Goal: Complete application form: Complete application form

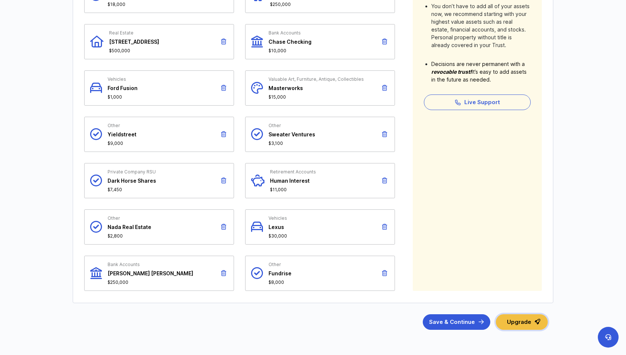
click at [539, 326] on button "Upgrade" at bounding box center [522, 322] width 52 height 16
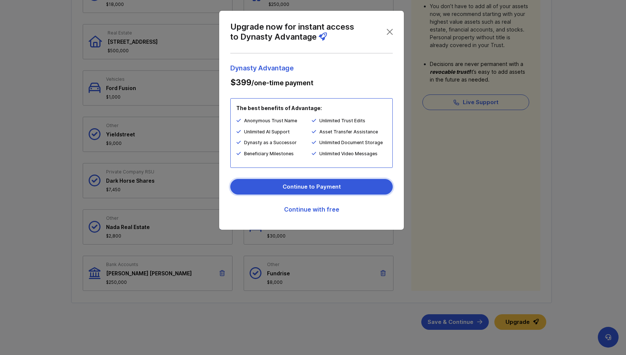
click at [324, 185] on button "Continue to Payment" at bounding box center [311, 187] width 162 height 16
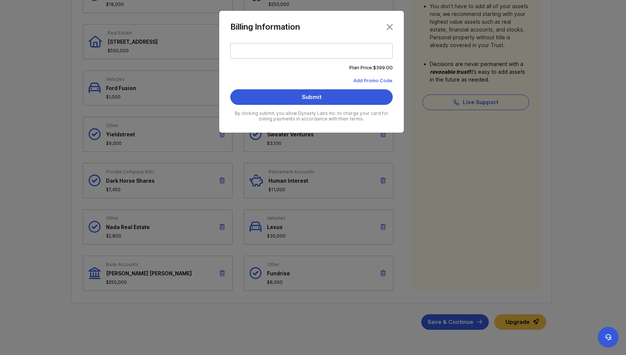
click at [269, 46] on div at bounding box center [311, 51] width 162 height 16
click at [269, 47] on input "" at bounding box center [311, 47] width 154 height 0
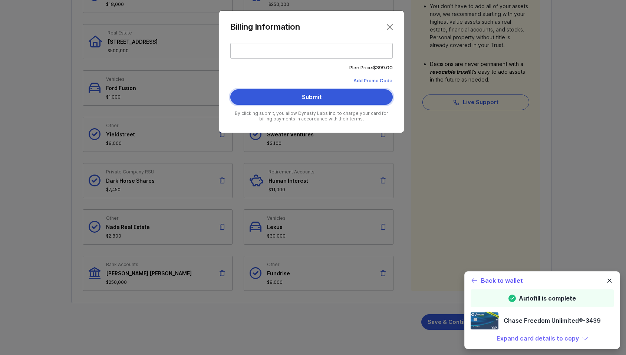
click at [321, 89] on button "Submit" at bounding box center [311, 97] width 162 height 16
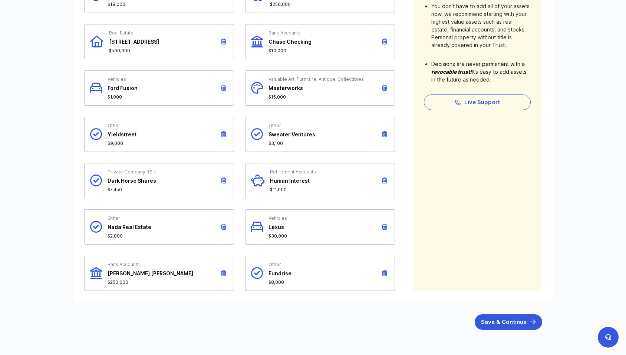
click at [224, 86] on icon at bounding box center [223, 88] width 5 height 6
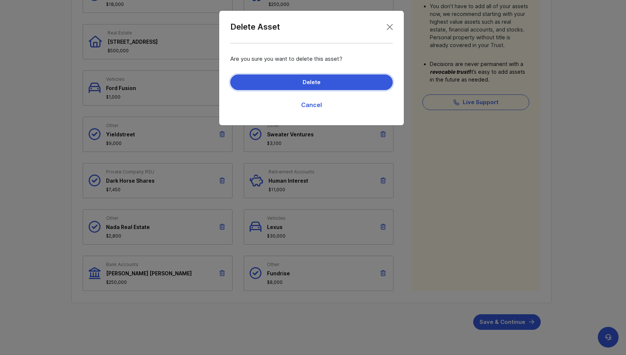
click at [335, 86] on button "Delete" at bounding box center [311, 83] width 162 height 16
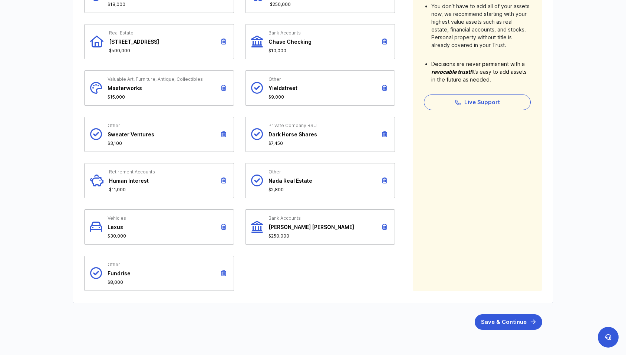
click at [253, 135] on icon at bounding box center [257, 134] width 12 height 23
click at [281, 145] on span "$7,450" at bounding box center [292, 143] width 49 height 6
click at [300, 120] on div "Private Company RSU Dark Horse Shares $7,450" at bounding box center [320, 134] width 150 height 35
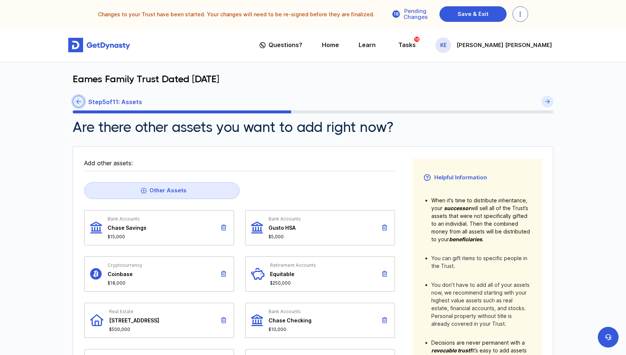
click at [81, 102] on icon at bounding box center [78, 102] width 5 height 6
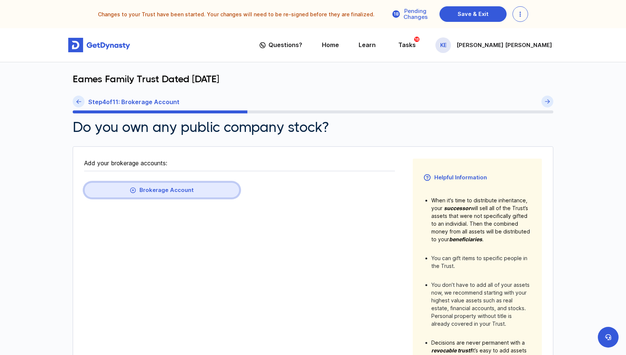
click at [142, 191] on button "Brokerage Account" at bounding box center [161, 190] width 155 height 16
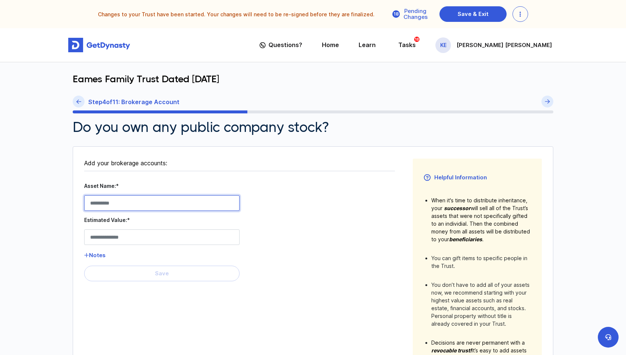
click at [138, 205] on Account__asset_name__0 "Asset Name:*" at bounding box center [161, 203] width 155 height 16
drag, startPoint x: 285, startPoint y: 186, endPoint x: 287, endPoint y: 179, distance: 7.9
click at [286, 186] on fieldset "Add your brokerage accounts: Asset Name:* Estimated Value:* Notes Save" at bounding box center [239, 279] width 311 height 241
click at [79, 102] on icon at bounding box center [78, 102] width 5 height 6
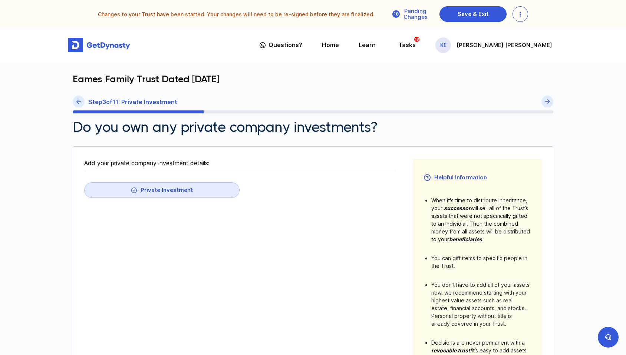
click at [80, 102] on icon at bounding box center [78, 102] width 5 height 6
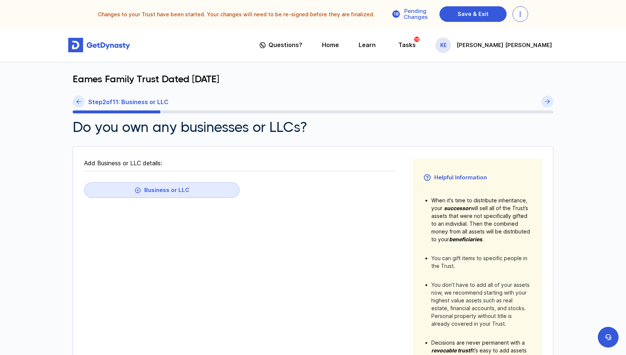
click at [80, 102] on icon at bounding box center [78, 102] width 5 height 6
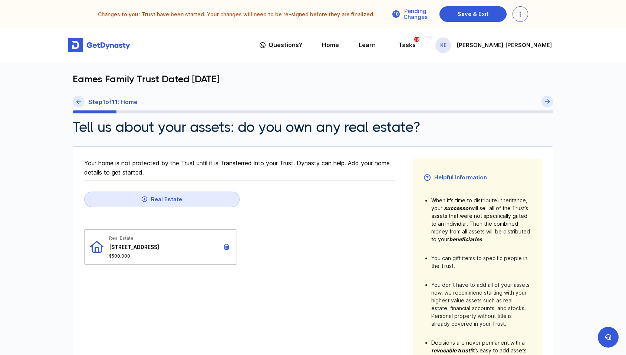
click at [147, 249] on span "[STREET_ADDRESS]" at bounding box center [134, 247] width 50 height 6
click at [73, 103] on link at bounding box center [79, 102] width 12 height 12
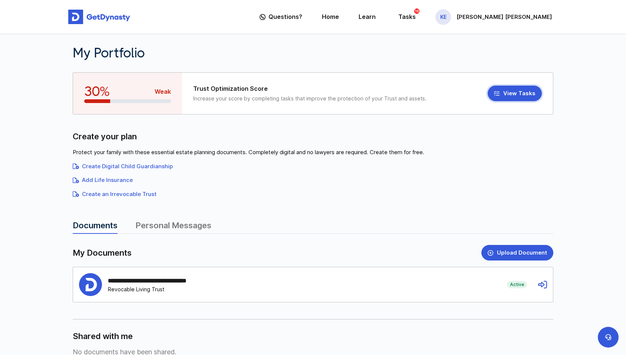
click at [510, 89] on button "View Tasks" at bounding box center [514, 94] width 54 height 16
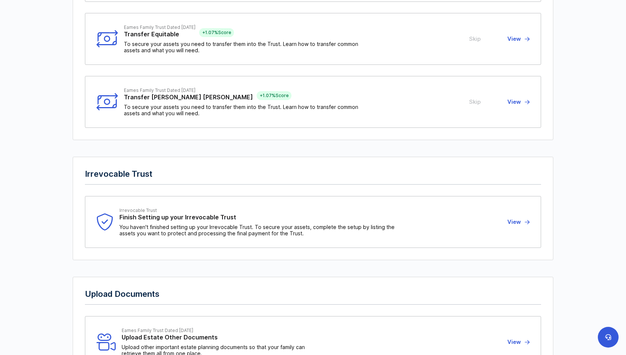
scroll to position [1075, 0]
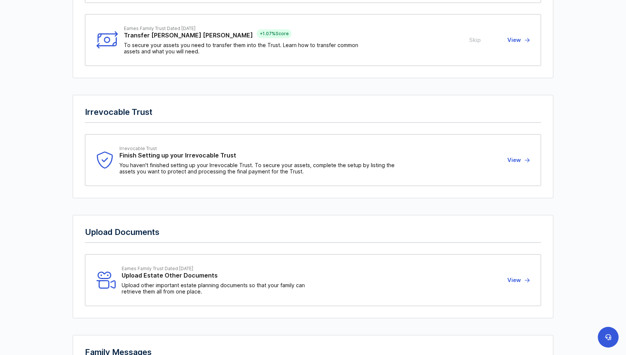
click at [521, 159] on button "View" at bounding box center [517, 160] width 24 height 29
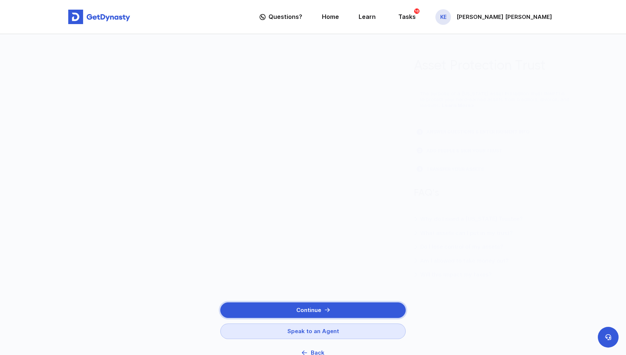
drag, startPoint x: 327, startPoint y: 307, endPoint x: 433, endPoint y: 237, distance: 126.9
click at [433, 246] on article "Asset Protection Trust The purpose of a Nevada Asset Protection Trust (NAPT) is…" at bounding box center [313, 210] width 480 height 330
click at [311, 135] on div "1 ANSWER QUESTIONS & ENTER PAYMENT INFO" at bounding box center [313, 131] width 162 height 13
click at [289, 277] on link "Will this impact my taxes?" at bounding box center [286, 275] width 109 height 9
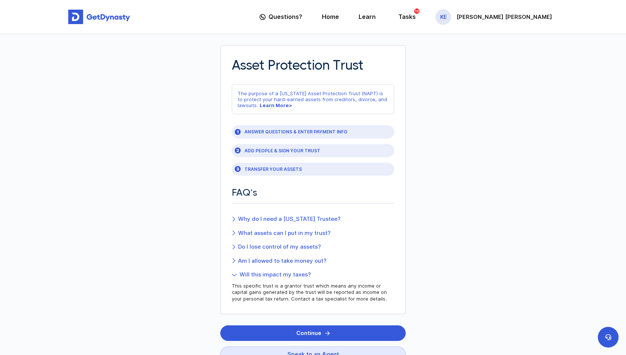
click at [300, 265] on link "Am I allowed to take money out?" at bounding box center [313, 261] width 162 height 9
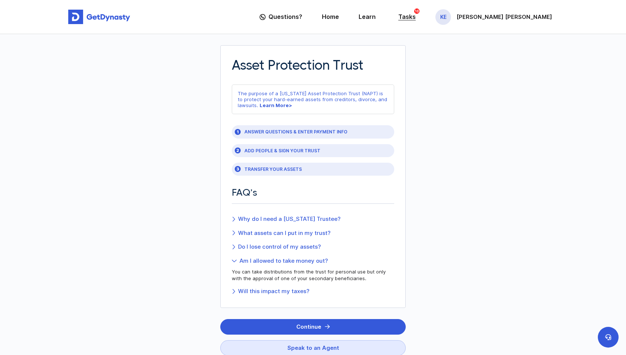
click at [416, 13] on div "Tasks 18" at bounding box center [406, 17] width 17 height 14
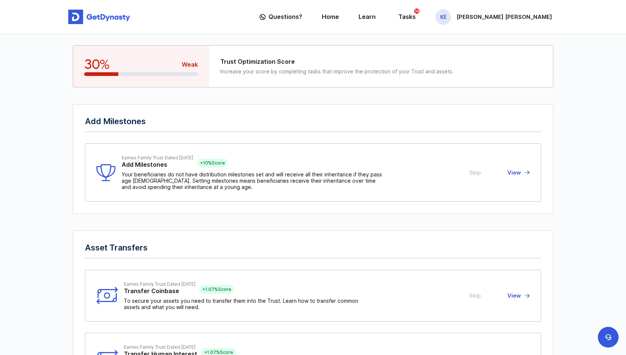
drag, startPoint x: 478, startPoint y: 295, endPoint x: 508, endPoint y: 238, distance: 64.3
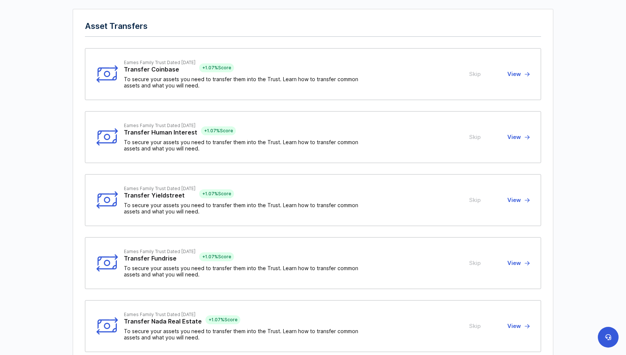
scroll to position [222, 0]
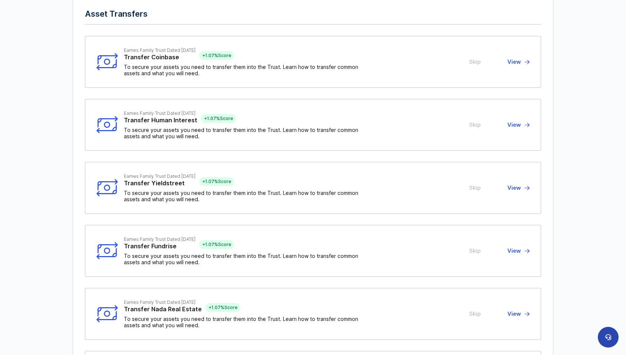
scroll to position [371, 0]
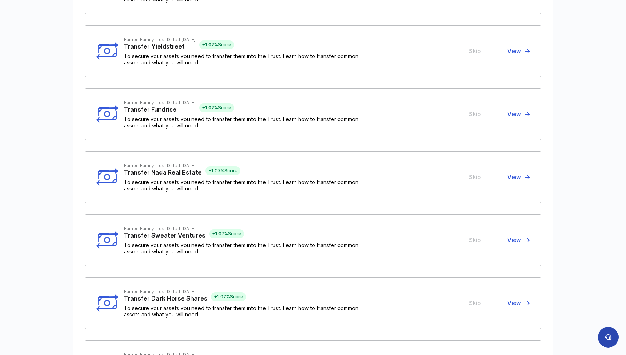
click at [609, 338] on icon at bounding box center [608, 337] width 6 height 6
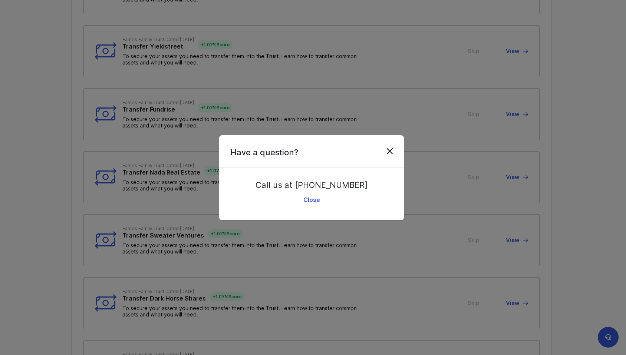
click at [388, 150] on button "Close" at bounding box center [390, 151] width 12 height 12
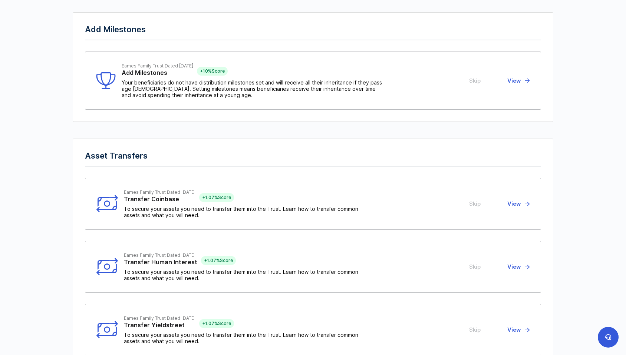
scroll to position [0, 0]
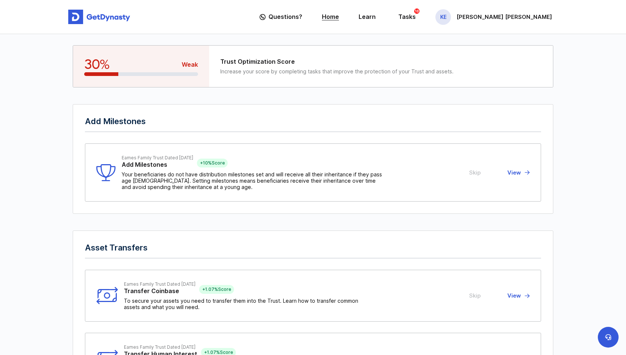
click at [339, 15] on link "Home" at bounding box center [330, 16] width 17 height 21
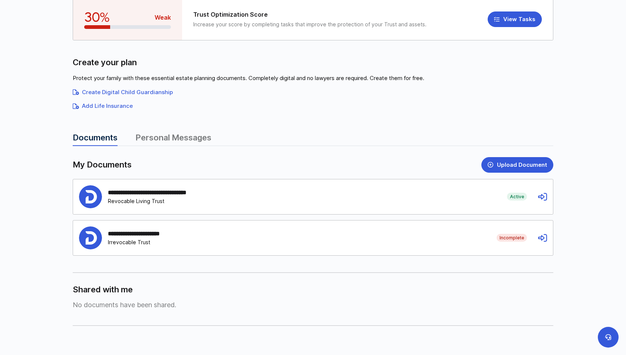
scroll to position [108, 0]
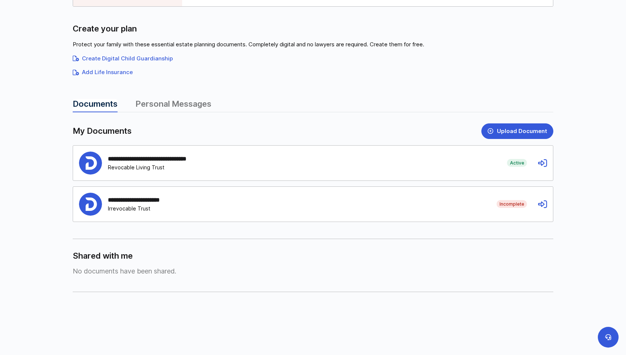
click at [546, 165] on icon at bounding box center [542, 163] width 9 height 9
click at [543, 164] on icon at bounding box center [542, 163] width 9 height 9
click at [259, 165] on div "**********" at bounding box center [287, 163] width 417 height 23
click at [223, 173] on div "**********" at bounding box center [287, 163] width 417 height 23
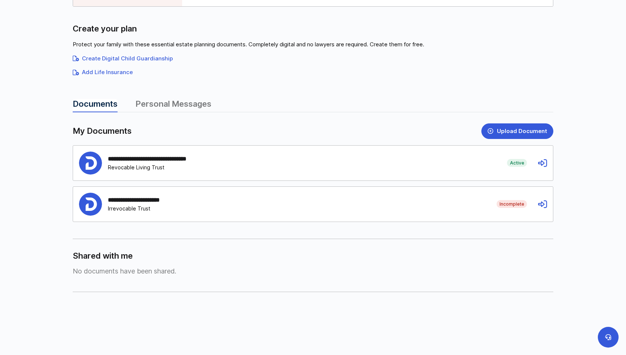
click at [205, 206] on div "**********" at bounding box center [282, 204] width 406 height 23
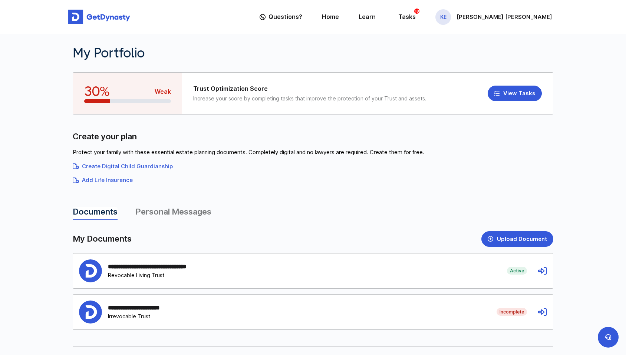
click at [308, 263] on div "**********" at bounding box center [287, 270] width 417 height 23
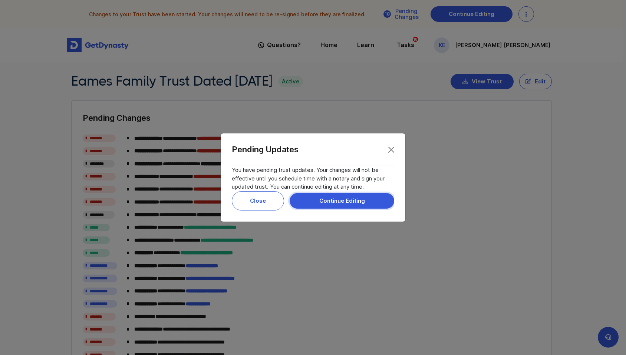
click at [335, 198] on button "Continue Editing" at bounding box center [341, 201] width 105 height 16
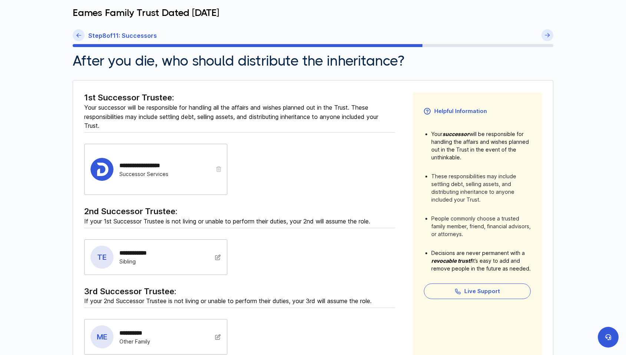
scroll to position [74, 0]
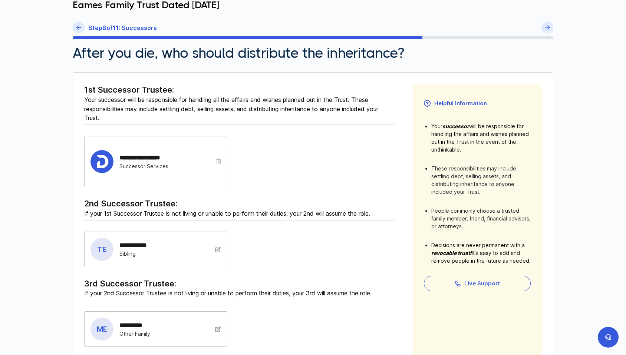
click at [217, 161] on icon "button" at bounding box center [218, 162] width 5 height 6
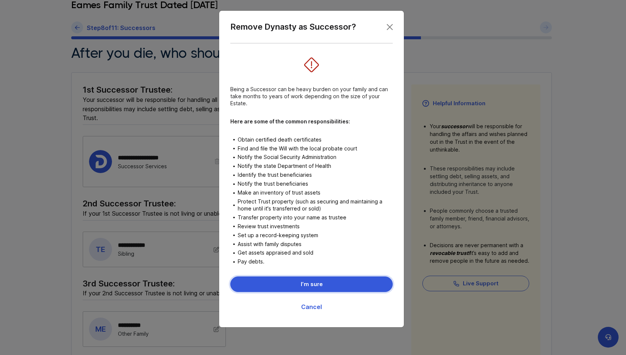
click at [313, 281] on button "I’m sure" at bounding box center [311, 285] width 162 height 16
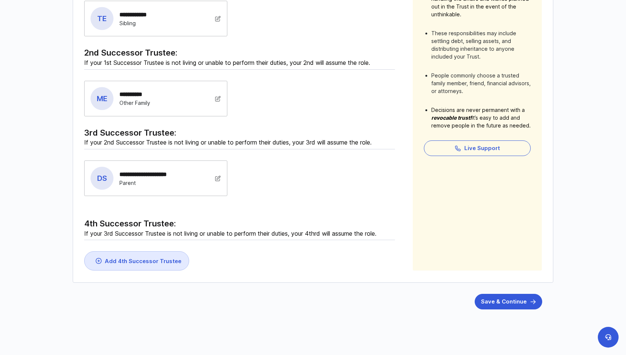
scroll to position [226, 0]
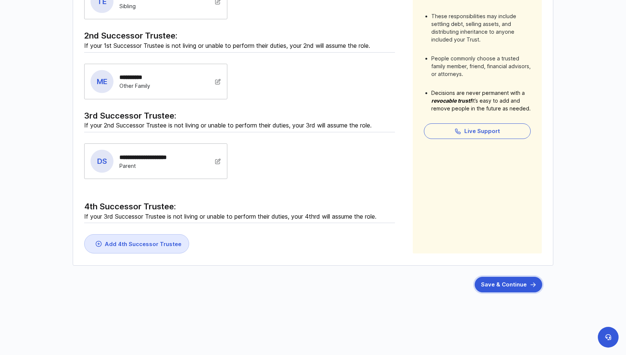
click at [503, 281] on button "Save & Continue" at bounding box center [507, 285] width 67 height 16
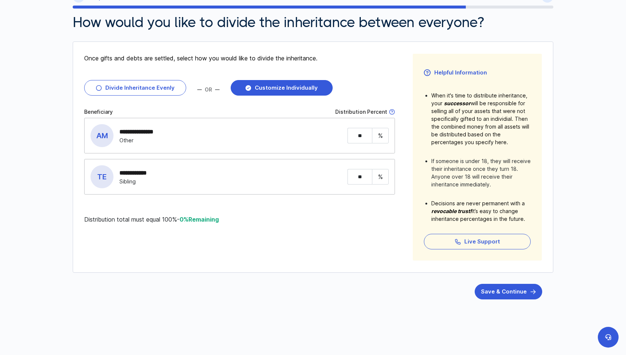
scroll to position [111, 0]
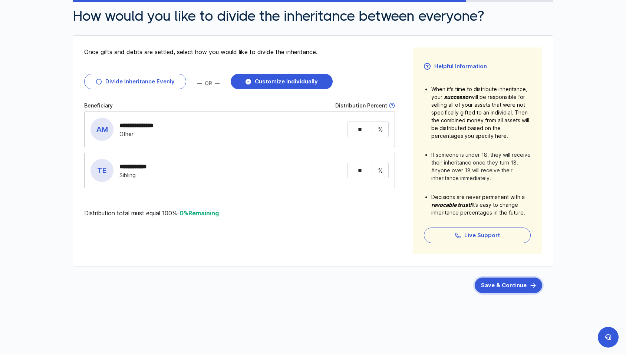
click at [499, 279] on button "Save & Continue" at bounding box center [507, 286] width 67 height 16
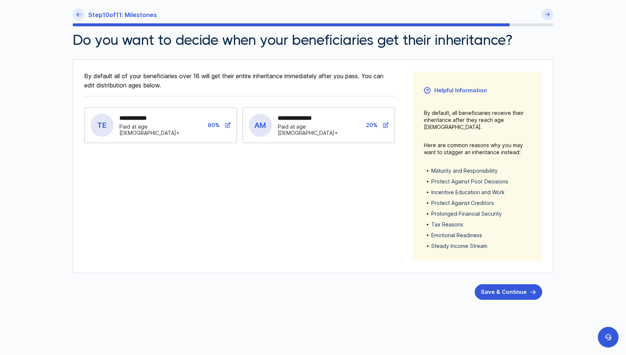
scroll to position [87, 0]
click at [492, 284] on button "Save & Continue" at bounding box center [507, 292] width 67 height 16
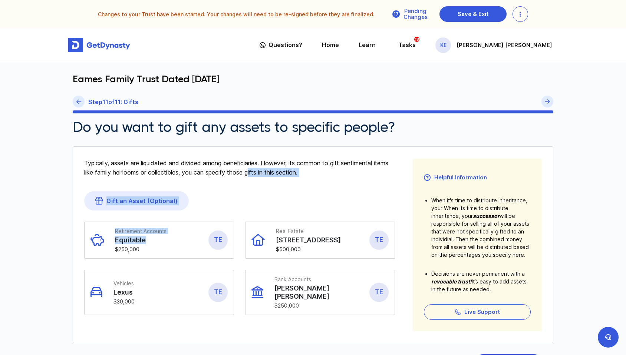
drag, startPoint x: 187, startPoint y: 239, endPoint x: 269, endPoint y: 192, distance: 94.3
click at [269, 192] on fieldset "Typically, assets are liquidated and divided among beneficiaries. However, its …" at bounding box center [239, 245] width 311 height 172
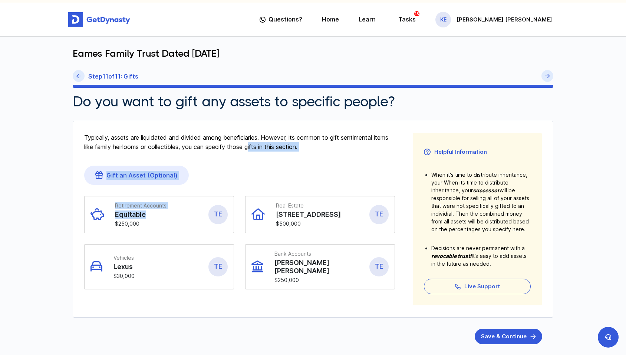
scroll to position [74, 0]
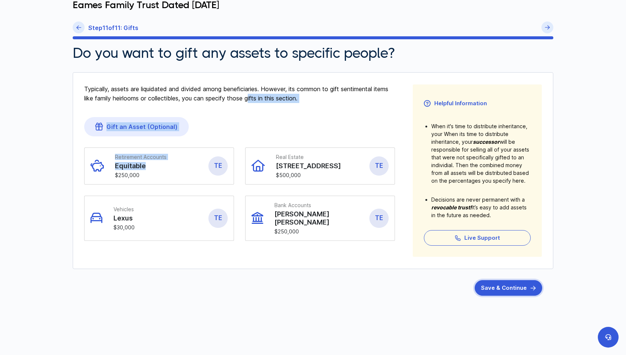
click at [519, 285] on button "Save & Continue" at bounding box center [507, 288] width 67 height 16
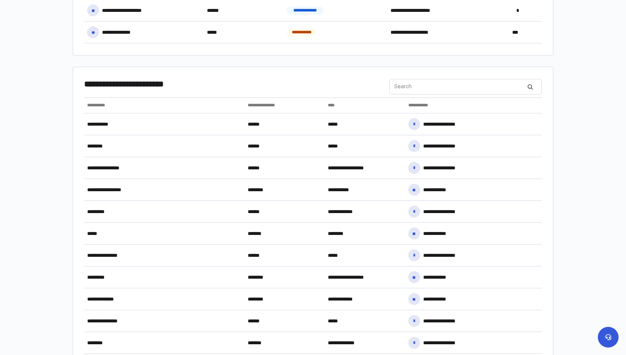
scroll to position [452, 0]
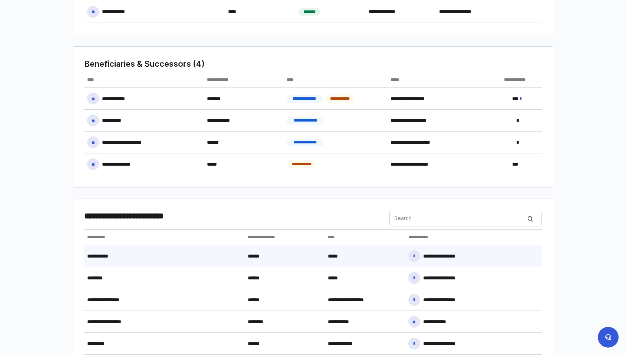
click at [240, 260] on div "**********" at bounding box center [164, 256] width 160 height 16
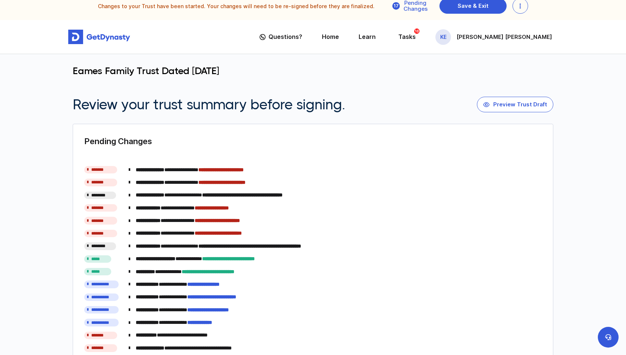
scroll to position [0, 0]
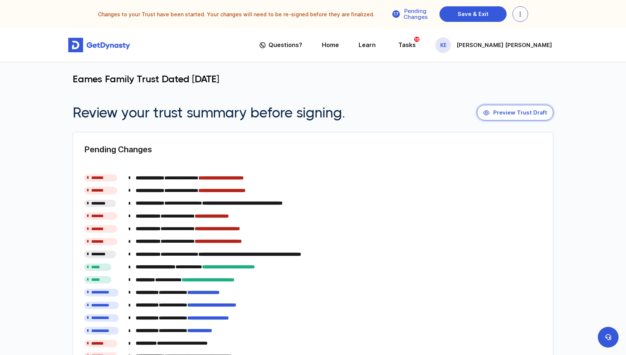
click at [500, 107] on button "Preview Trust Draft" at bounding box center [515, 113] width 76 height 16
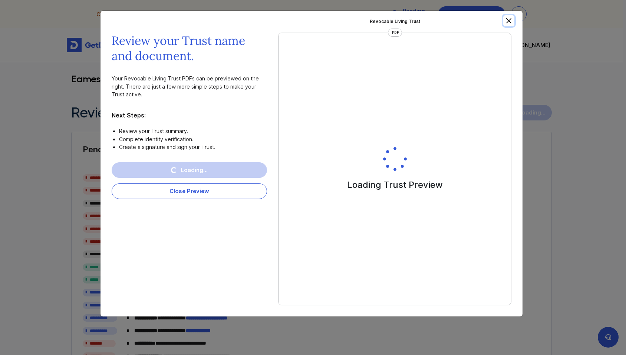
click at [513, 22] on button "Close" at bounding box center [508, 20] width 11 height 11
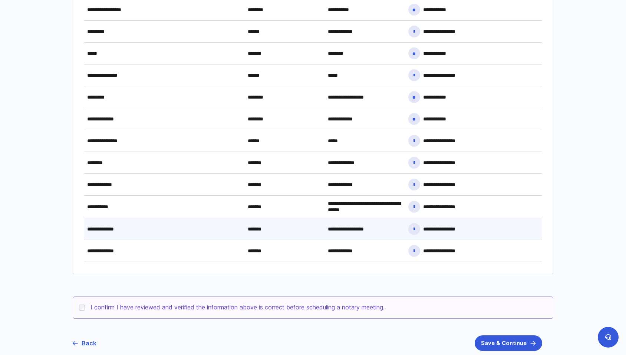
scroll to position [823, 0]
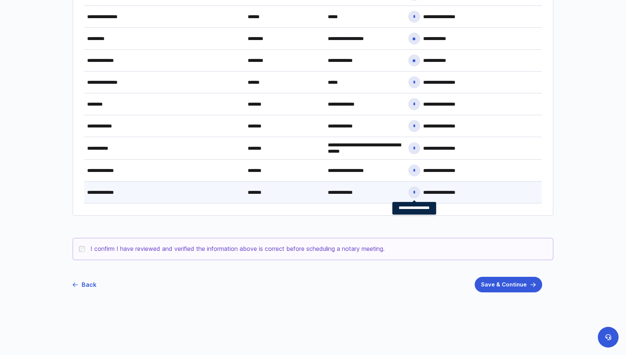
click at [417, 196] on div at bounding box center [414, 192] width 12 height 12
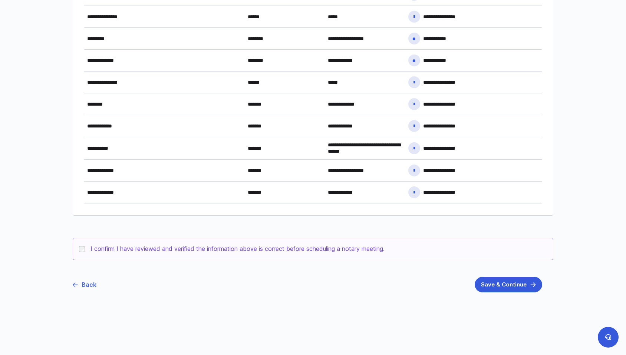
click at [84, 286] on link "Back" at bounding box center [85, 284] width 24 height 19
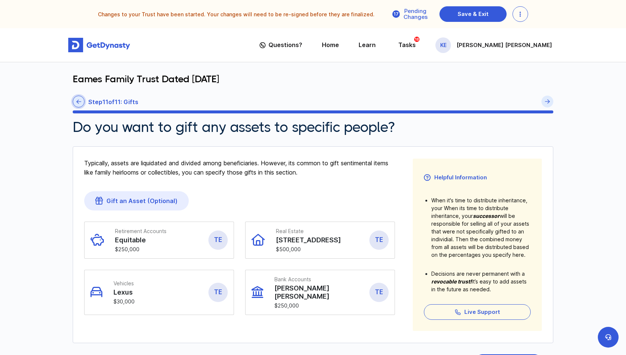
click at [76, 105] on link at bounding box center [79, 102] width 12 height 12
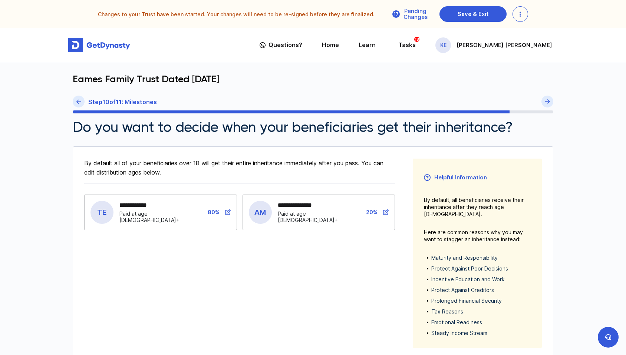
click at [76, 105] on link at bounding box center [79, 102] width 12 height 12
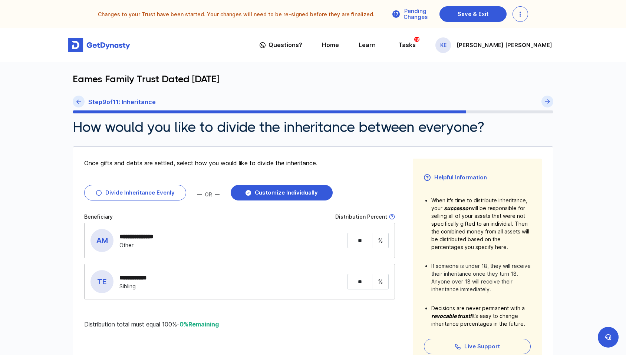
click at [76, 105] on link at bounding box center [79, 102] width 12 height 12
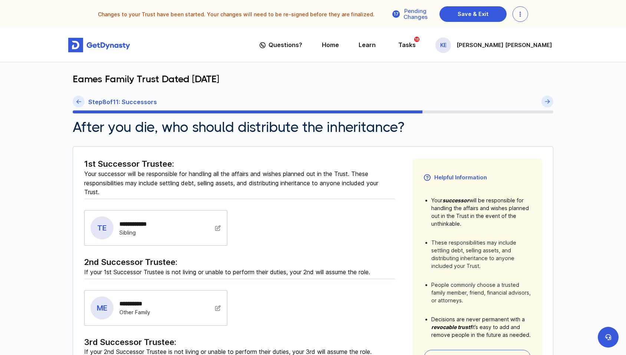
click at [76, 105] on link at bounding box center [79, 102] width 12 height 12
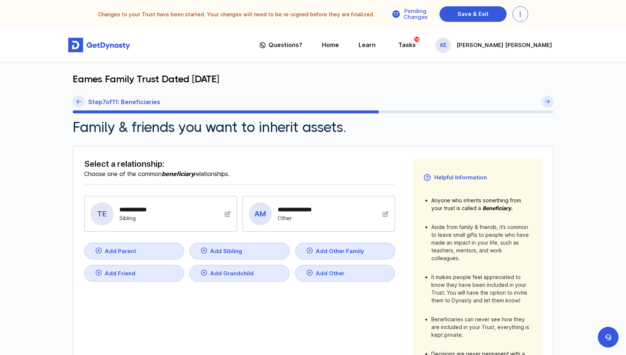
click at [76, 105] on link at bounding box center [79, 102] width 12 height 12
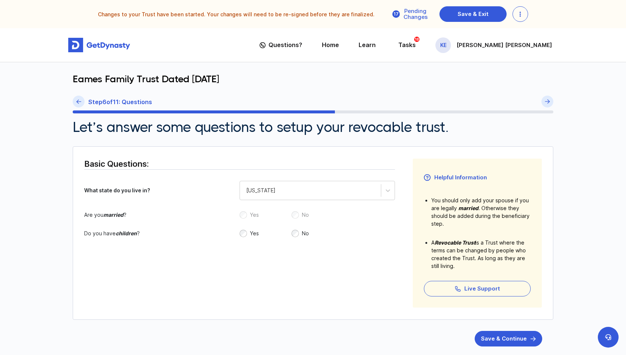
click at [76, 105] on link at bounding box center [79, 102] width 12 height 12
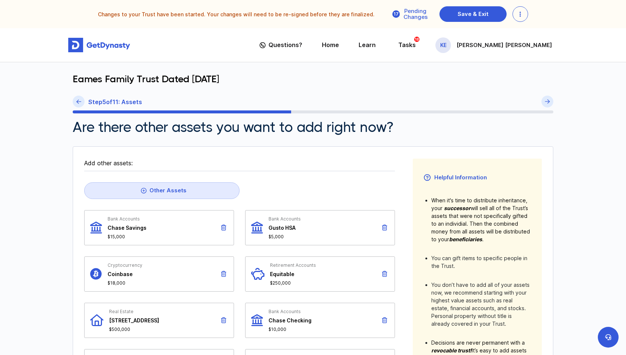
scroll to position [74, 0]
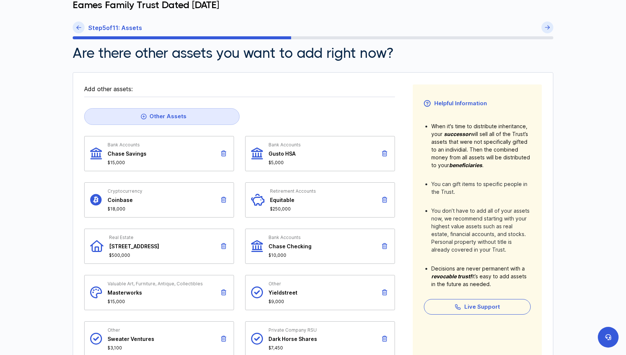
click at [120, 158] on div "Bank Accounts Chase Savings $15,000" at bounding box center [126, 153] width 39 height 23
click at [118, 149] on div "Bank Accounts Chase Savings $15,000" at bounding box center [126, 153] width 39 height 23
click at [123, 164] on span "$15,000" at bounding box center [126, 163] width 39 height 6
drag, startPoint x: 123, startPoint y: 164, endPoint x: 123, endPoint y: 148, distance: 15.9
click at [123, 148] on div "Bank Accounts Chase Savings $15,000" at bounding box center [126, 153] width 39 height 23
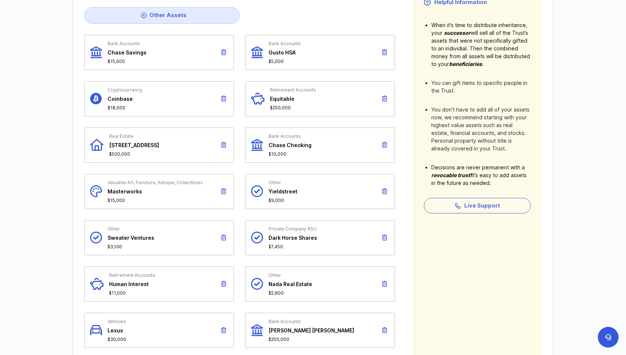
scroll to position [168, 0]
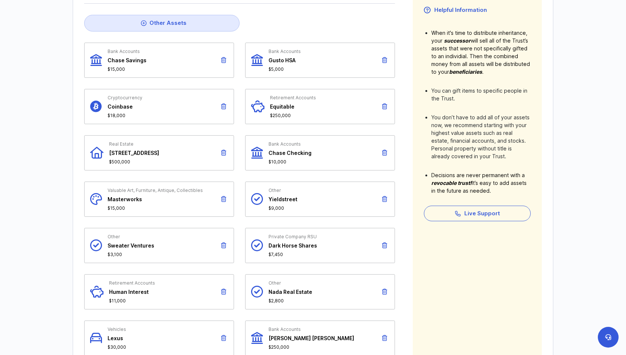
drag, startPoint x: 384, startPoint y: 152, endPoint x: 231, endPoint y: 152, distance: 153.8
click at [231, 152] on div "Bank Accounts Chase Savings $15,000 Bank Accounts Gusto HSA $5,000 Cryptocurren…" at bounding box center [239, 223] width 311 height 360
click at [265, 149] on div "Bank Accounts Chase Checking $10,000" at bounding box center [320, 152] width 150 height 35
click at [386, 153] on icon at bounding box center [384, 153] width 5 height 6
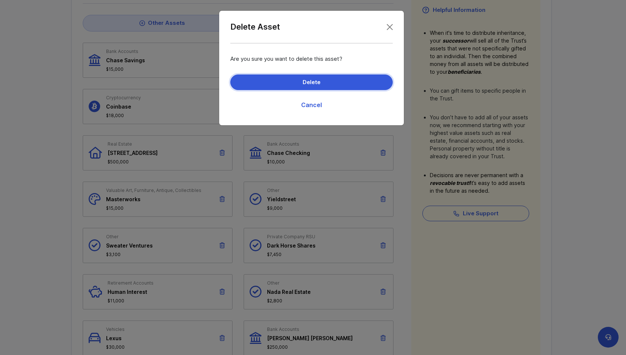
click at [298, 82] on button "Delete" at bounding box center [311, 83] width 162 height 16
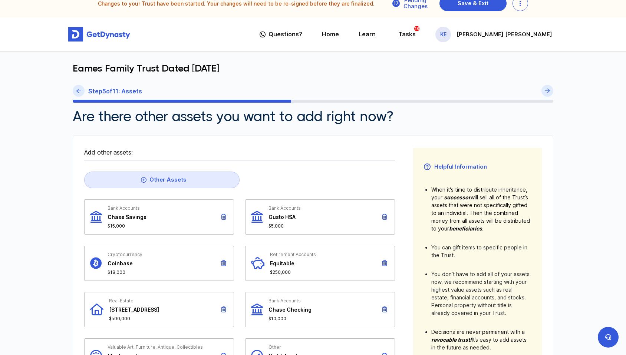
scroll to position [0, 0]
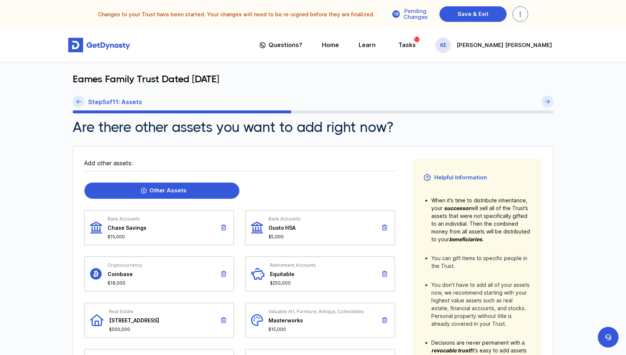
click at [178, 188] on div "Other Assets" at bounding box center [164, 190] width 46 height 7
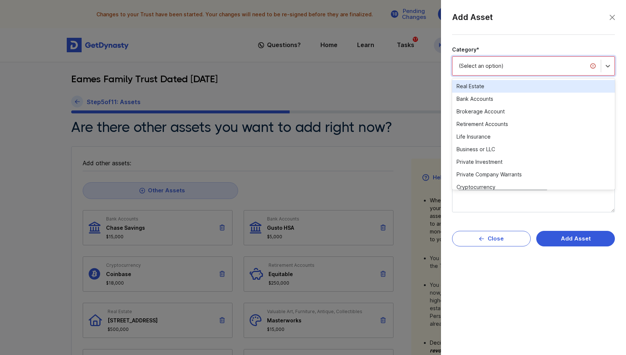
click at [469, 59] on div "(Select an option)" at bounding box center [526, 66] width 148 height 16
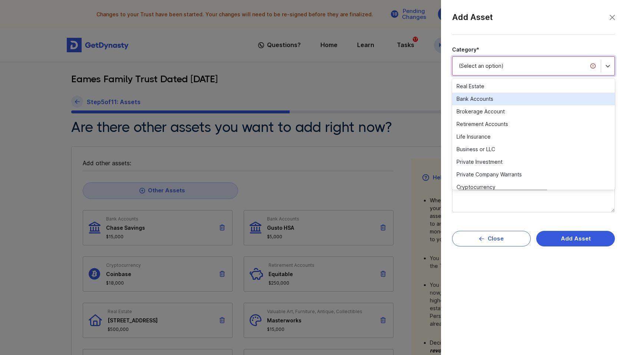
click at [494, 99] on div "Bank Accounts" at bounding box center [533, 99] width 163 height 13
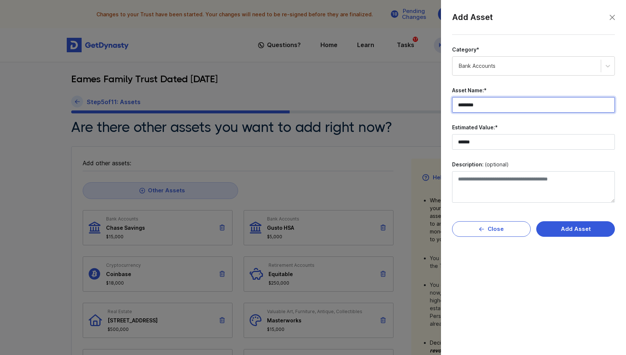
click at [494, 106] on input "********" at bounding box center [533, 105] width 163 height 16
type input "**********"
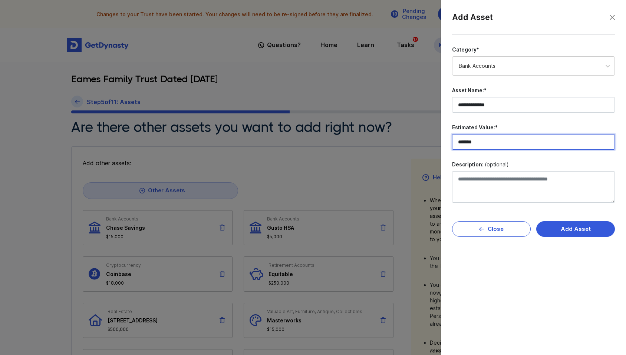
type input "*******"
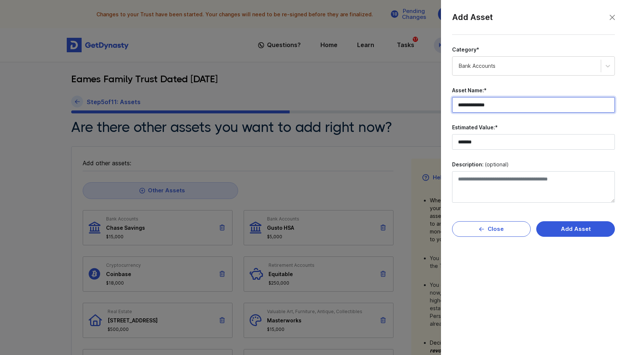
click at [518, 110] on input "**********" at bounding box center [533, 105] width 163 height 16
type input "**********"
click at [568, 225] on button "Add Asset" at bounding box center [575, 229] width 79 height 16
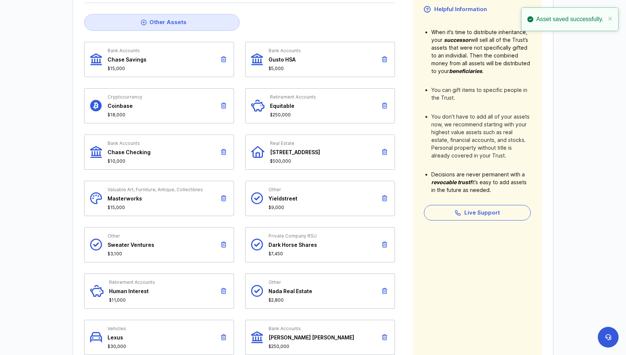
scroll to position [185, 0]
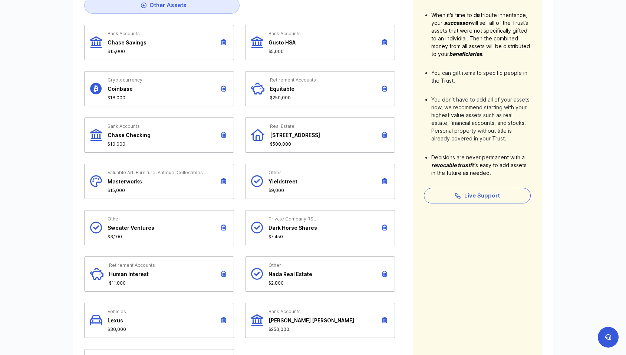
click at [257, 179] on icon at bounding box center [257, 181] width 12 height 23
click at [271, 172] on span "Other" at bounding box center [282, 173] width 29 height 6
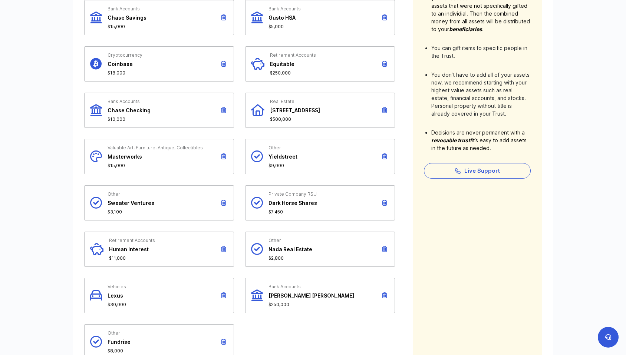
scroll to position [259, 0]
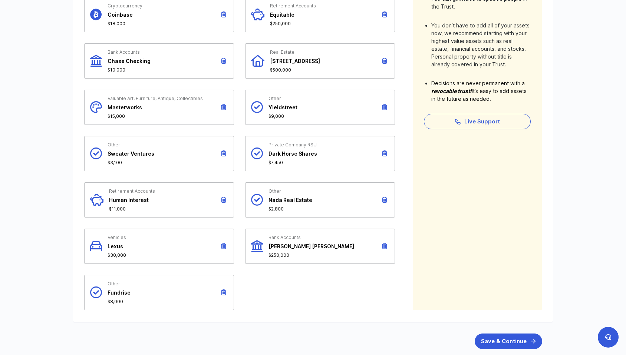
click at [382, 197] on icon at bounding box center [384, 200] width 5 height 6
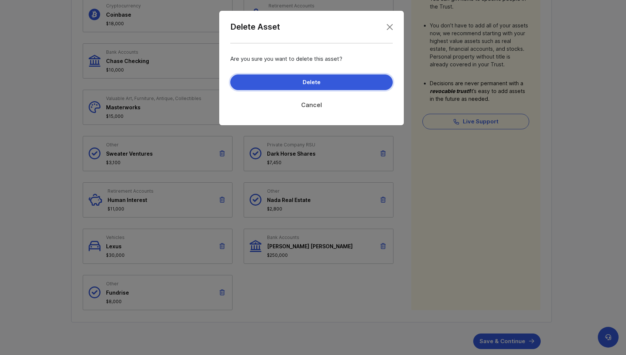
drag, startPoint x: 317, startPoint y: 78, endPoint x: 317, endPoint y: 102, distance: 24.5
click at [317, 102] on div "Delete Cancel" at bounding box center [311, 95] width 162 height 40
click at [317, 102] on link "Cancel" at bounding box center [311, 105] width 162 height 19
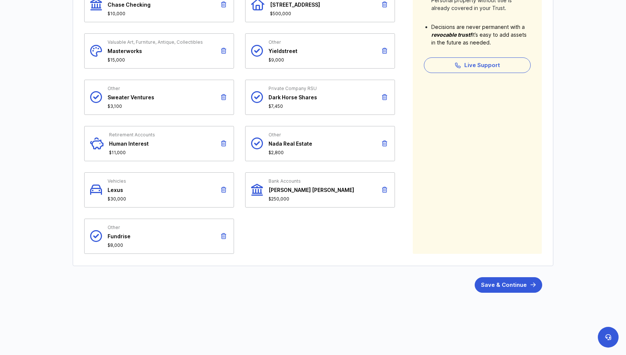
scroll to position [93, 0]
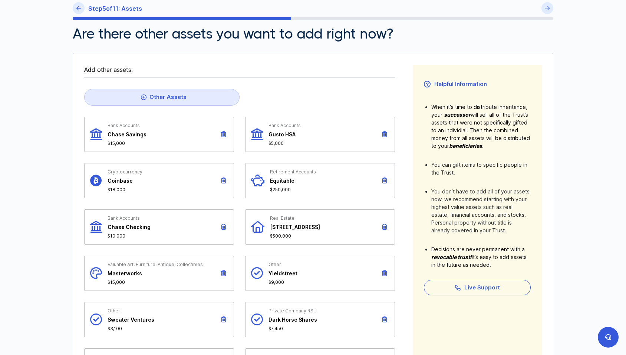
click at [119, 123] on span "Bank Accounts" at bounding box center [126, 126] width 39 height 6
drag, startPoint x: 119, startPoint y: 123, endPoint x: 119, endPoint y: 140, distance: 16.7
click at [119, 140] on div "Bank Accounts Chase Savings $15,000" at bounding box center [126, 134] width 39 height 23
click at [119, 139] on div "Bank Accounts Chase Savings $15,000" at bounding box center [126, 134] width 39 height 23
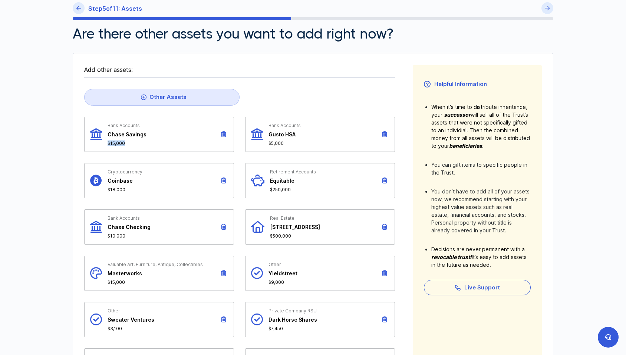
click at [119, 138] on div "Bank Accounts Chase Savings $15,000" at bounding box center [126, 134] width 39 height 23
drag, startPoint x: 119, startPoint y: 138, endPoint x: 120, endPoint y: 131, distance: 7.1
click at [119, 138] on div "Bank Accounts Chase Savings $15,000" at bounding box center [126, 134] width 39 height 23
click at [294, 89] on fieldset "Add other assets: Other Assets Bank Accounts Chase Savings $15,000 Bank Account…" at bounding box center [239, 270] width 311 height 411
click at [82, 9] on link at bounding box center [79, 8] width 12 height 12
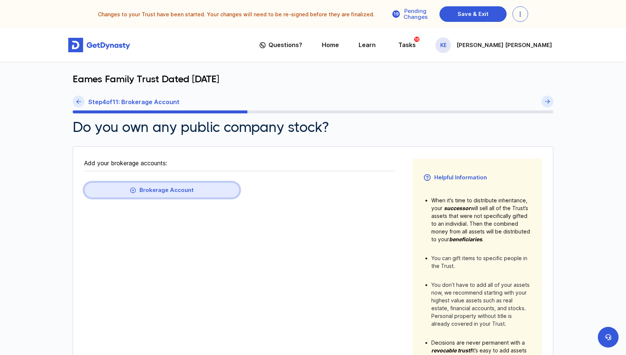
click at [180, 188] on button "Brokerage Account" at bounding box center [161, 190] width 155 height 16
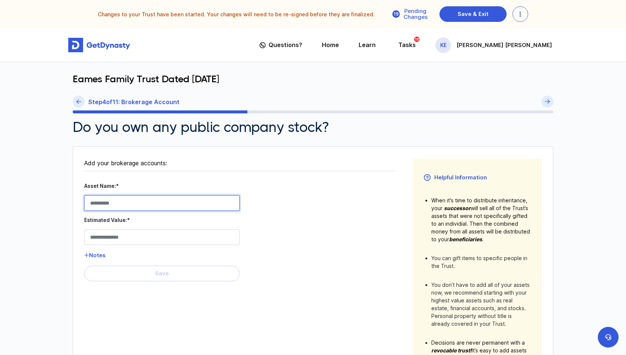
click at [171, 206] on Account__asset_name__0 "Asset Name:*" at bounding box center [161, 203] width 155 height 16
type Account__asset_name__0 "**********"
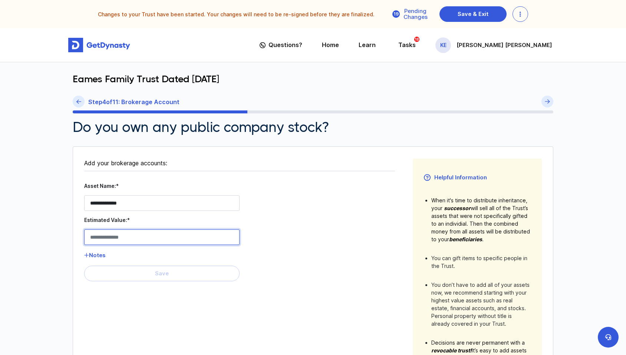
click at [150, 241] on Account__estimated_value__0 "Estimated Value:*" at bounding box center [161, 237] width 155 height 16
type Account__estimated_value__0 "********"
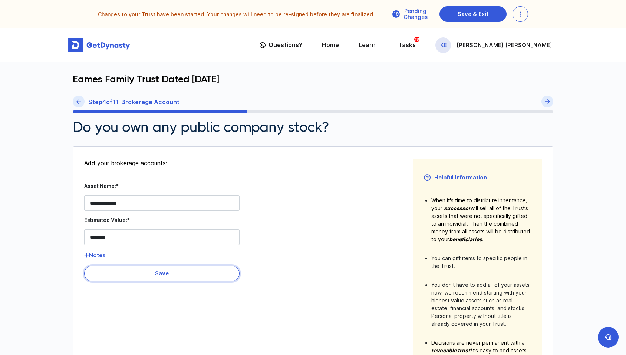
click at [124, 270] on button "Save" at bounding box center [161, 274] width 155 height 16
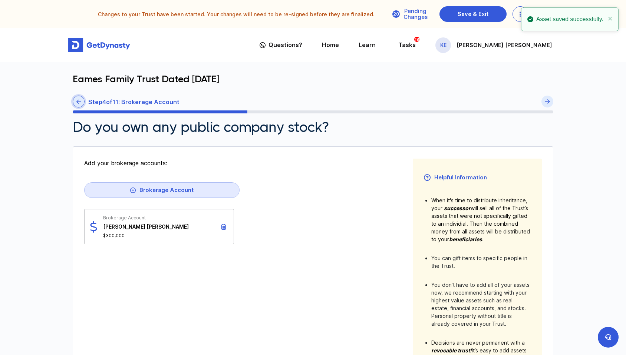
click at [80, 107] on link at bounding box center [79, 102] width 12 height 12
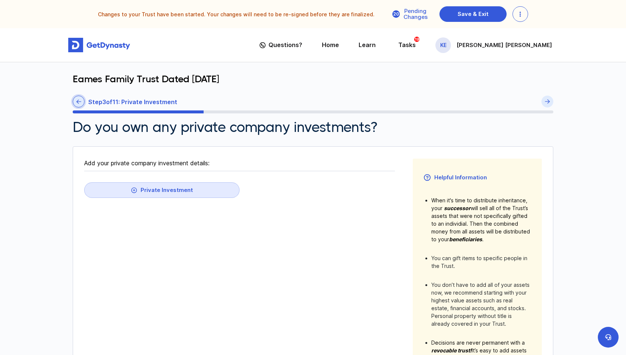
click at [79, 103] on icon at bounding box center [78, 102] width 5 height 6
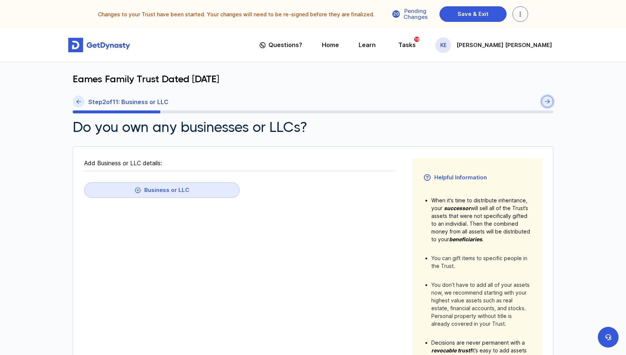
drag, startPoint x: 553, startPoint y: 105, endPoint x: 548, endPoint y: 103, distance: 6.0
click at [553, 105] on div "Eames Family Trust Dated [DATE] Step 2 of 11 : Business or LLC Do you own any b…" at bounding box center [312, 281] width 489 height 439
click at [547, 101] on img "submit" at bounding box center [547, 101] width 5 height 4
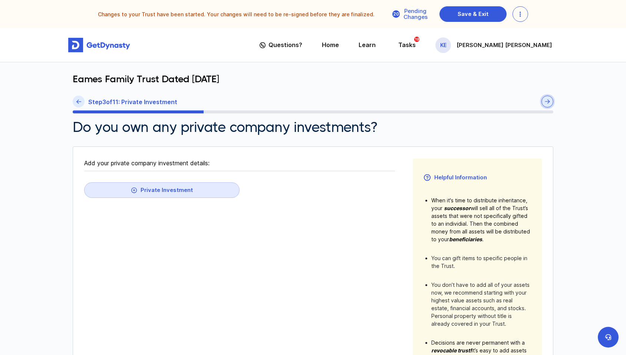
click at [547, 101] on img "submit" at bounding box center [547, 101] width 5 height 4
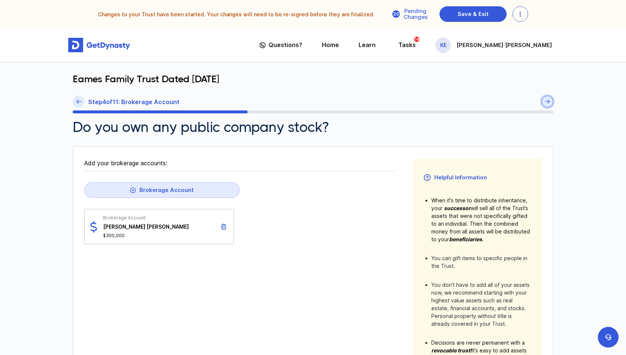
click at [547, 101] on img "submit" at bounding box center [547, 101] width 5 height 4
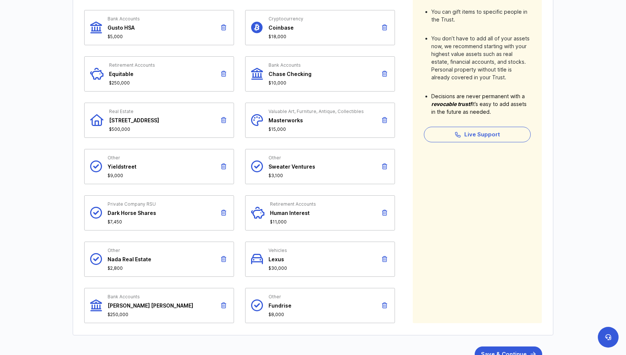
scroll to position [259, 0]
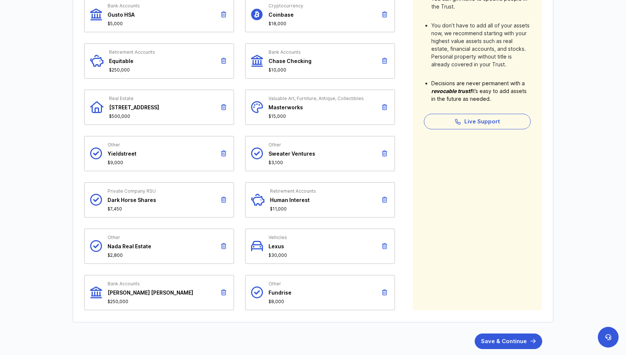
click at [222, 294] on icon at bounding box center [223, 292] width 5 height 6
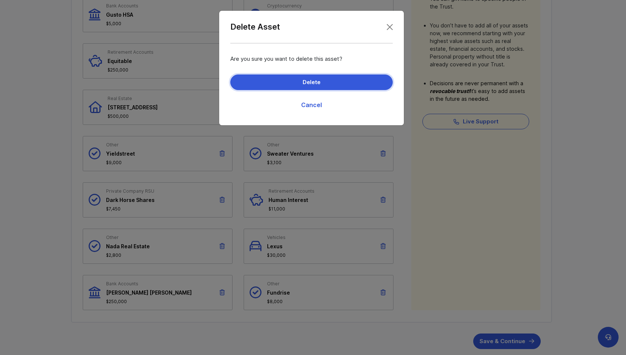
click at [344, 85] on button "Delete" at bounding box center [311, 83] width 162 height 16
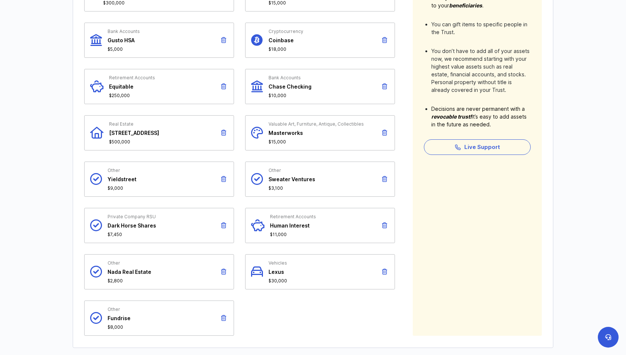
scroll to position [222, 0]
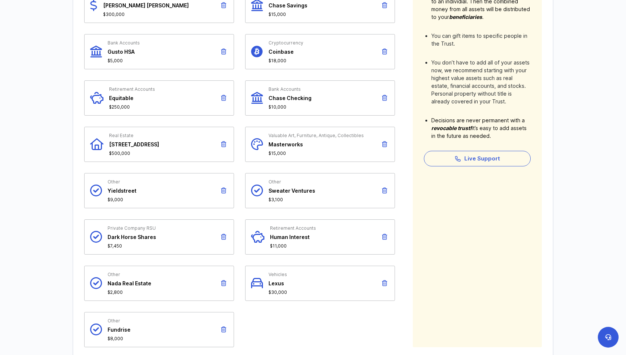
click at [387, 235] on icon at bounding box center [384, 237] width 5 height 6
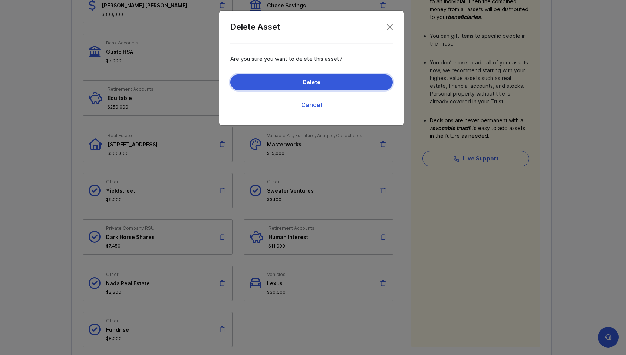
click at [321, 79] on button "Delete" at bounding box center [311, 83] width 162 height 16
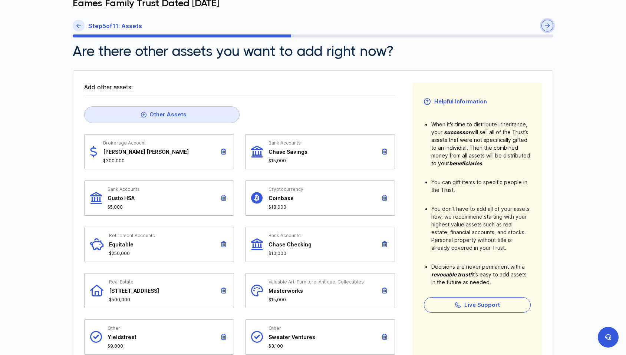
scroll to position [74, 0]
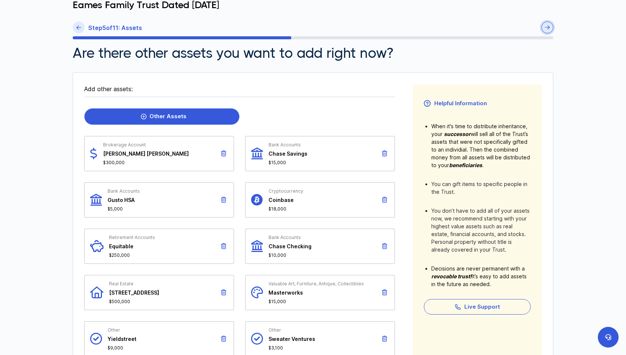
click at [187, 114] on link "Other Assets" at bounding box center [161, 116] width 155 height 17
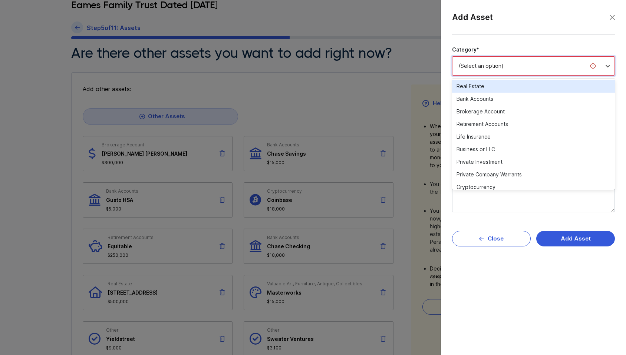
click at [473, 69] on div "(Select an option)" at bounding box center [527, 65] width 136 height 7
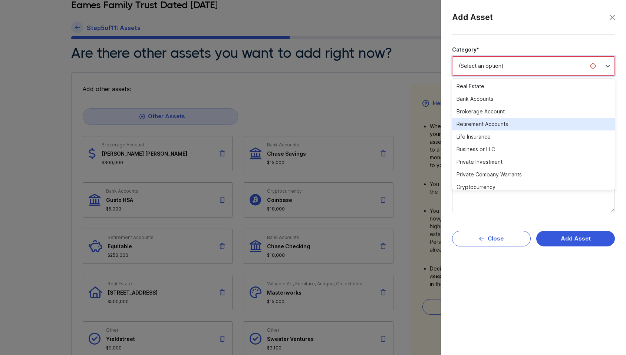
click at [488, 122] on div "Retirement Accounts" at bounding box center [533, 124] width 163 height 13
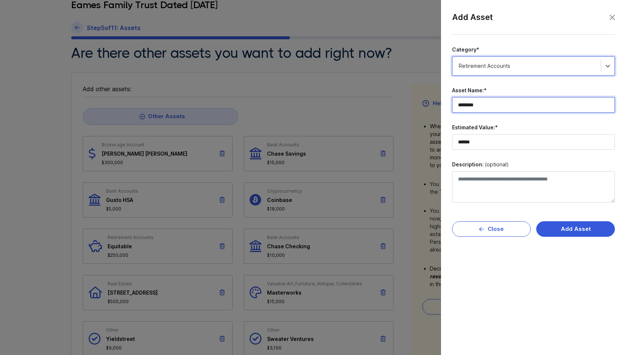
click at [478, 108] on input "********" at bounding box center [533, 105] width 163 height 16
type input "**********"
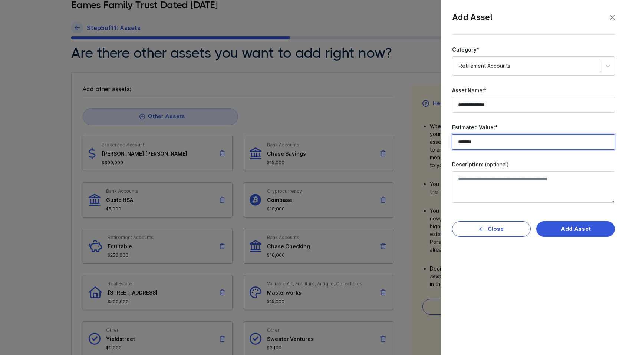
type input "*******"
click at [563, 229] on button "Add Asset" at bounding box center [575, 229] width 79 height 16
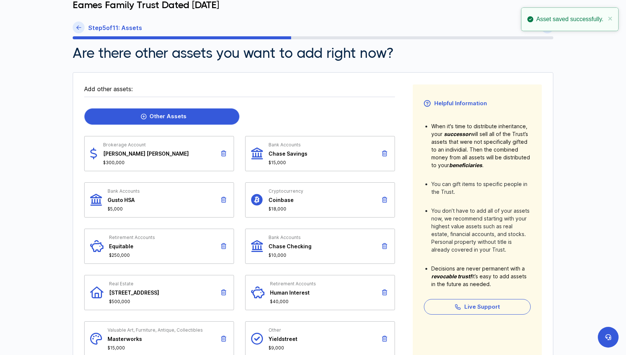
click at [183, 119] on div "Other Assets" at bounding box center [164, 116] width 46 height 7
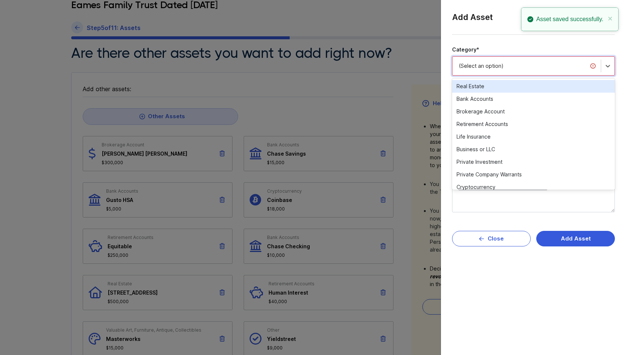
click at [463, 70] on div "(Select an option)" at bounding box center [526, 66] width 148 height 16
click at [504, 90] on div "Real Estate" at bounding box center [533, 86] width 163 height 13
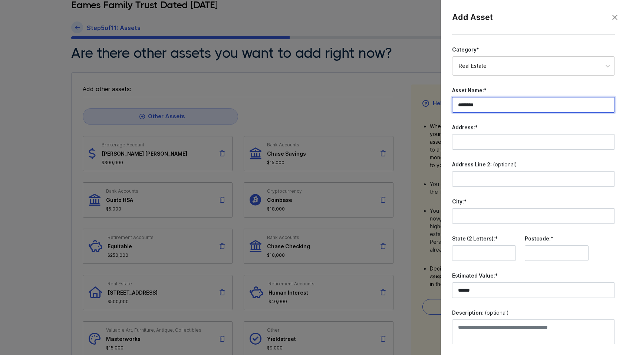
click at [485, 104] on input "********" at bounding box center [533, 105] width 163 height 16
click at [484, 104] on input "********" at bounding box center [533, 105] width 163 height 16
click at [460, 104] on input "**********" at bounding box center [533, 105] width 163 height 16
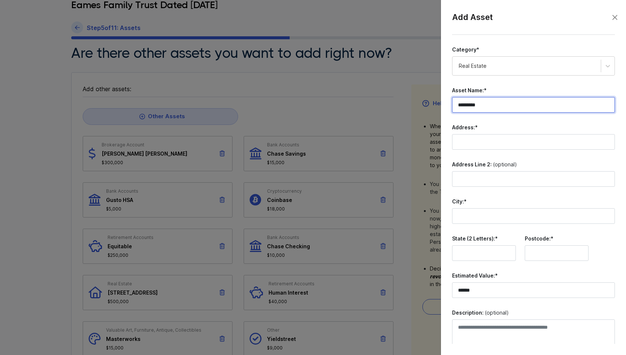
type input "********"
click at [479, 68] on div "Real Estate" at bounding box center [527, 65] width 136 height 7
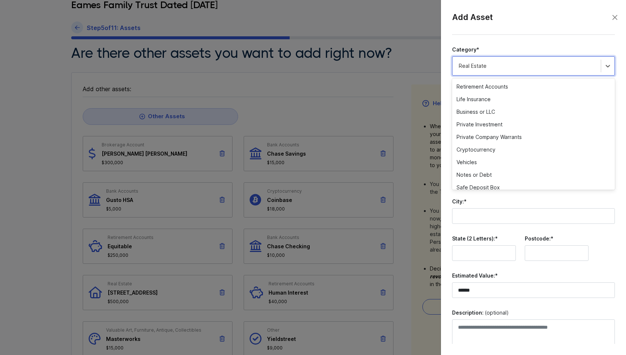
scroll to position [33, 0]
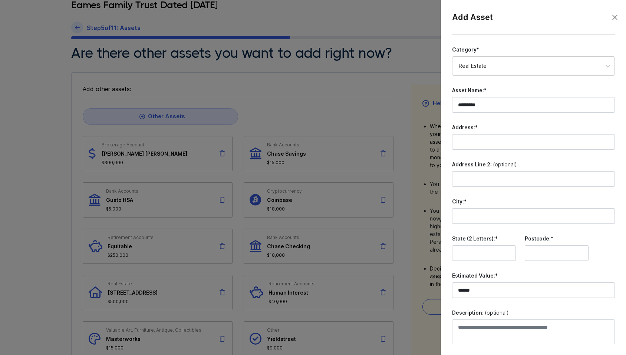
click at [506, 206] on div "City:*" at bounding box center [533, 211] width 163 height 26
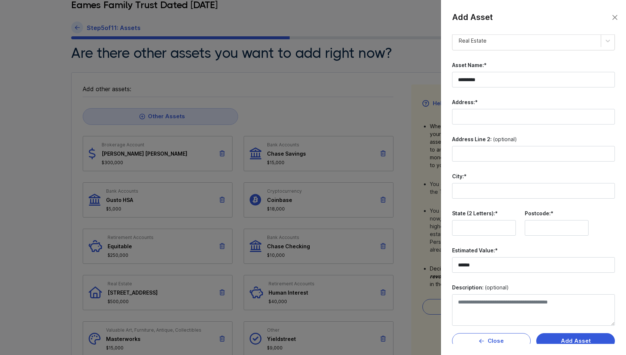
scroll to position [36, 0]
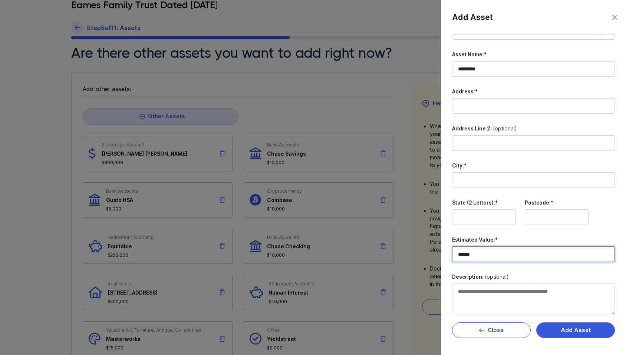
click at [490, 248] on input "******" at bounding box center [533, 254] width 163 height 16
type input "*******"
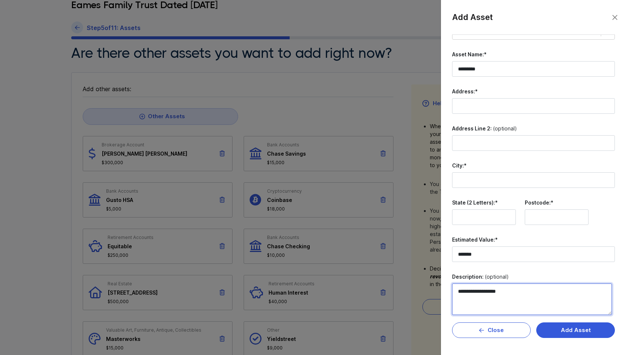
type textarea "**********"
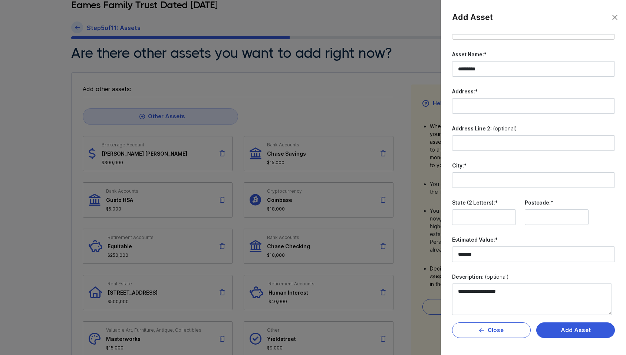
click at [457, 105] on input "Address:*" at bounding box center [533, 106] width 163 height 16
type input "**********"
type input "**"
type input "*********"
type input "*****"
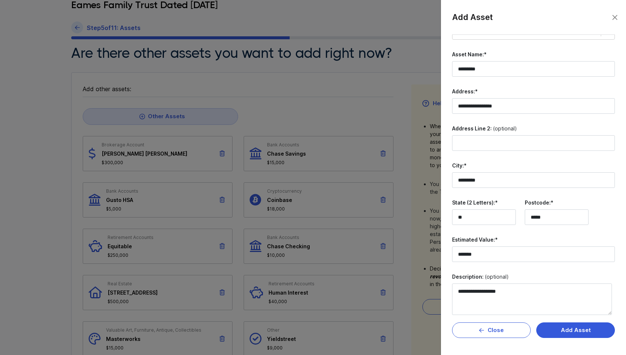
type input "**********"
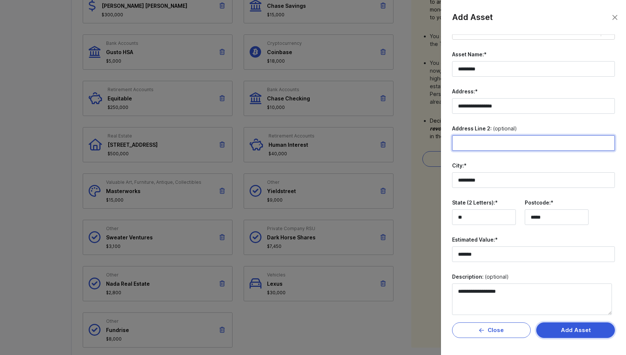
scroll to position [222, 0]
click at [585, 330] on button "Add Asset" at bounding box center [575, 330] width 79 height 16
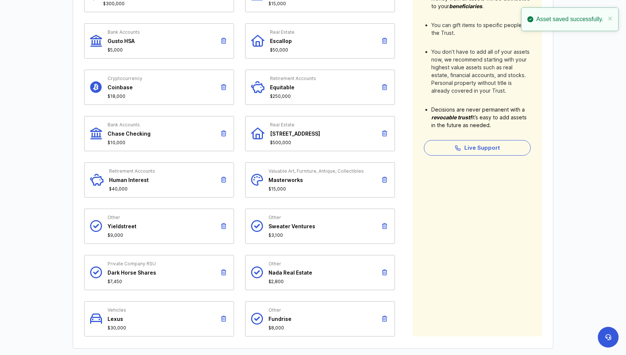
scroll to position [235, 0]
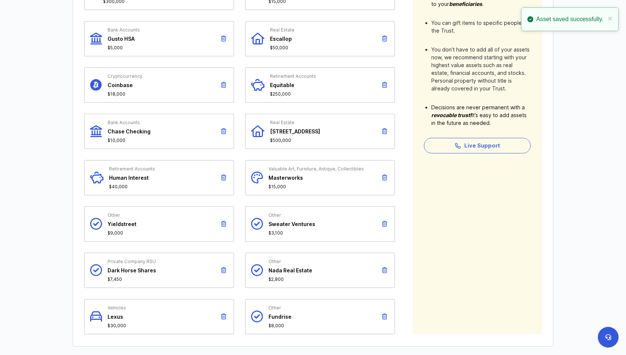
click at [223, 270] on icon at bounding box center [223, 270] width 5 height 6
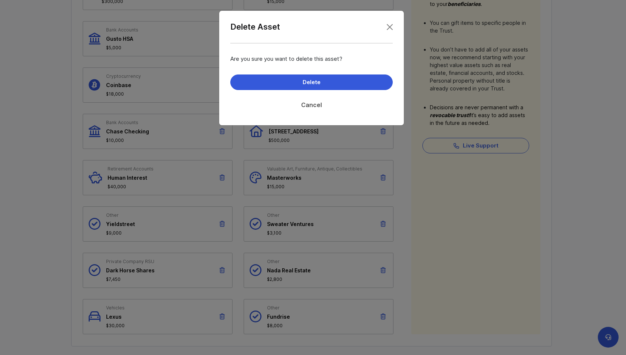
click at [298, 105] on link "Cancel" at bounding box center [311, 105] width 162 height 19
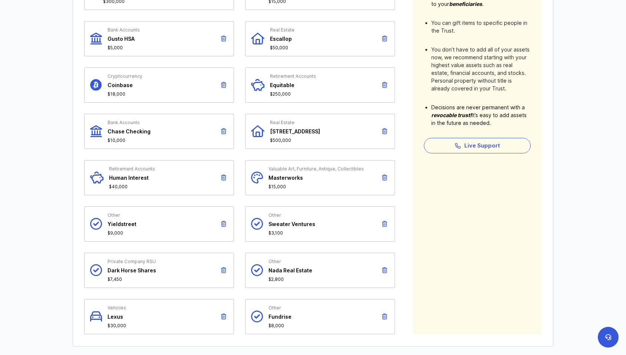
click at [137, 267] on span "Dark Horse Shares" at bounding box center [131, 270] width 49 height 6
click at [138, 261] on span "Private Company RSU" at bounding box center [131, 262] width 49 height 6
drag, startPoint x: 138, startPoint y: 261, endPoint x: 224, endPoint y: 269, distance: 85.9
click at [224, 269] on icon at bounding box center [223, 270] width 5 height 6
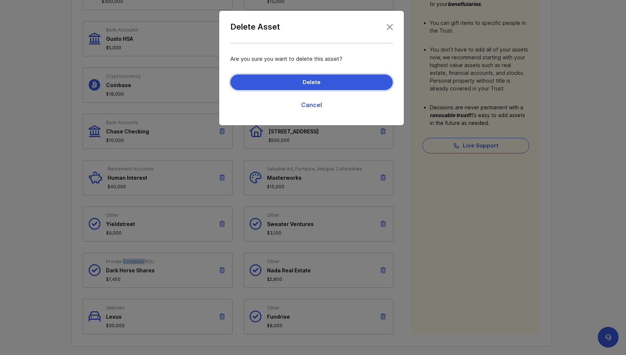
click at [307, 75] on button "Delete" at bounding box center [311, 83] width 162 height 16
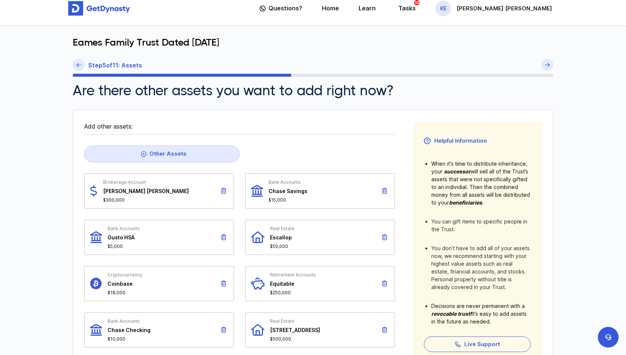
scroll to position [13, 0]
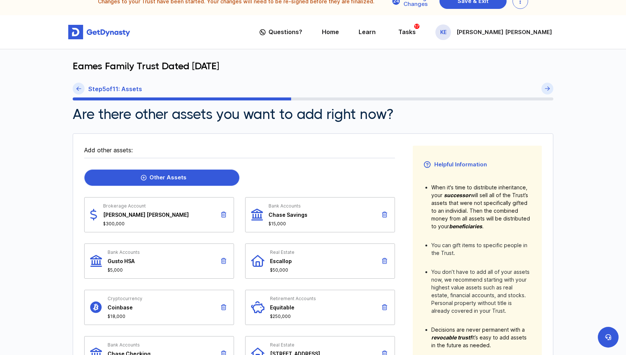
click at [158, 174] on div "Other Assets" at bounding box center [164, 177] width 46 height 7
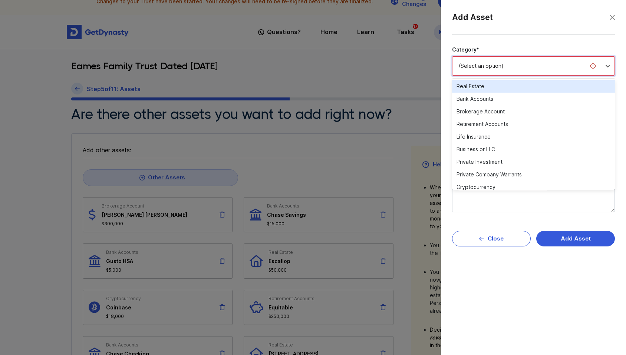
click at [513, 69] on div "(Select an option)" at bounding box center [527, 65] width 136 height 7
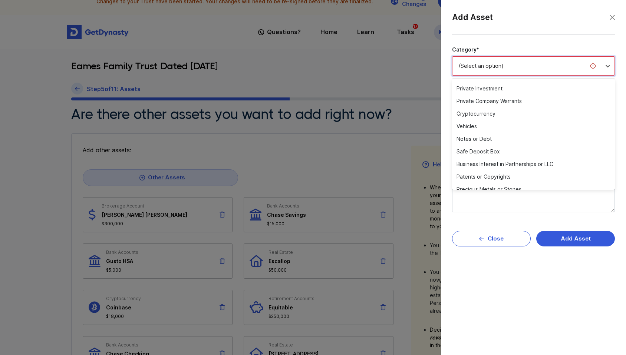
scroll to position [74, 0]
drag, startPoint x: 511, startPoint y: 97, endPoint x: 586, endPoint y: 93, distance: 74.6
click at [577, 92] on div "Real Estate Bank Accounts Brokerage Account Retirement Accounts Life Insurance …" at bounding box center [533, 134] width 163 height 111
drag, startPoint x: 611, startPoint y: 114, endPoint x: 611, endPoint y: 127, distance: 13.0
click at [611, 127] on div "Real Estate Bank Accounts Brokerage Account Retirement Accounts Life Insurance …" at bounding box center [533, 134] width 163 height 111
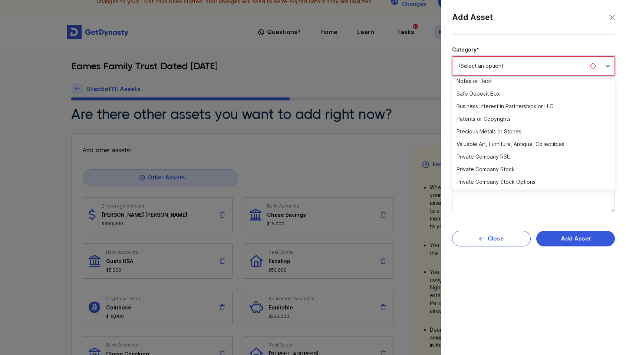
scroll to position [144, 0]
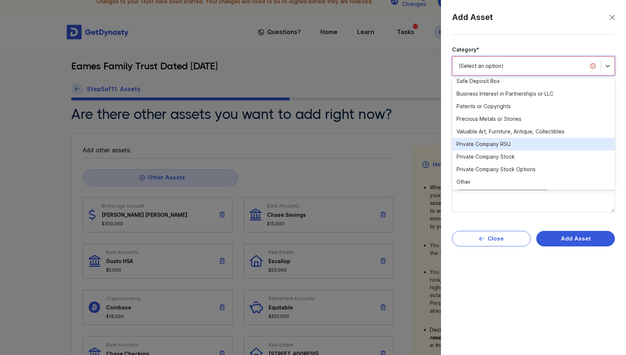
click at [573, 148] on div "Private Company RSU" at bounding box center [533, 144] width 163 height 13
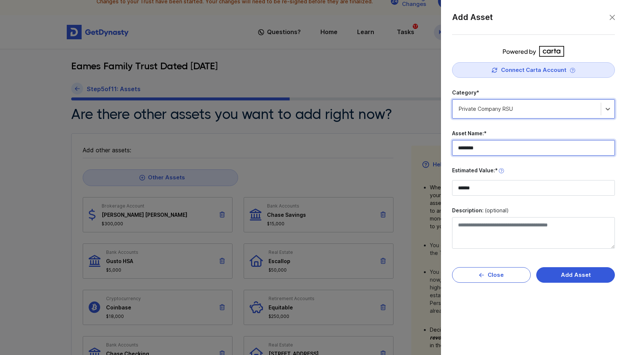
click at [490, 141] on input "********" at bounding box center [533, 148] width 163 height 16
click at [491, 143] on input "********" at bounding box center [533, 148] width 163 height 16
type input "**********"
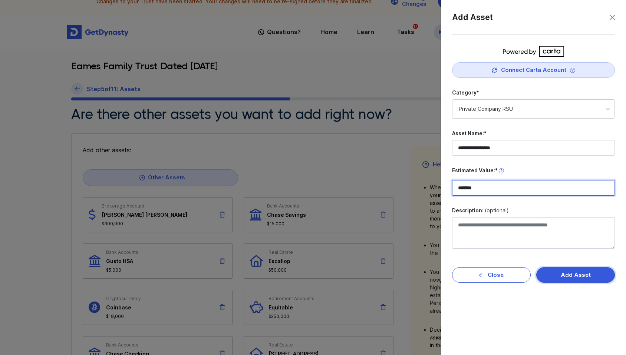
type input "*******"
click at [604, 271] on button "Add Asset" at bounding box center [575, 275] width 79 height 16
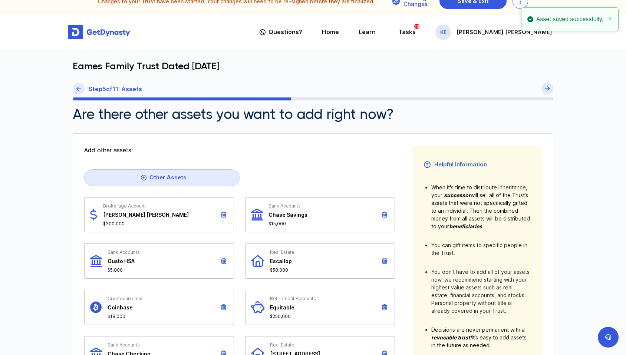
click at [382, 308] on icon at bounding box center [384, 307] width 5 height 6
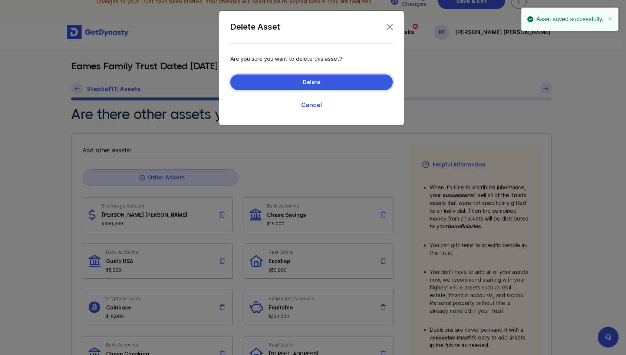
click at [310, 74] on div "Are you sure you want to delete this asset? Delete Cancel" at bounding box center [311, 84] width 162 height 59
click at [267, 85] on button "Delete" at bounding box center [311, 83] width 162 height 16
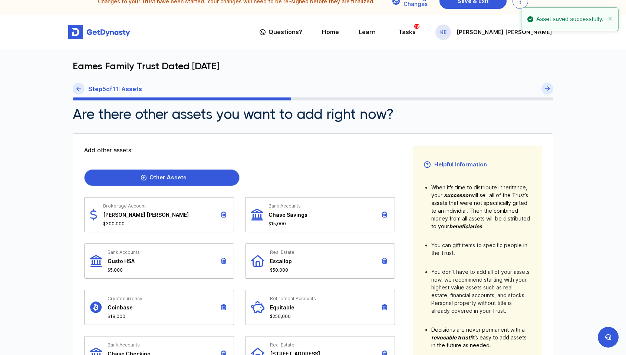
click at [134, 181] on link "Other Assets" at bounding box center [161, 177] width 155 height 17
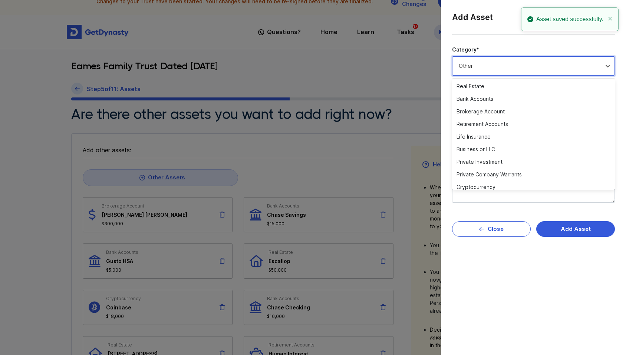
click at [491, 58] on div "Other" at bounding box center [526, 66] width 148 height 16
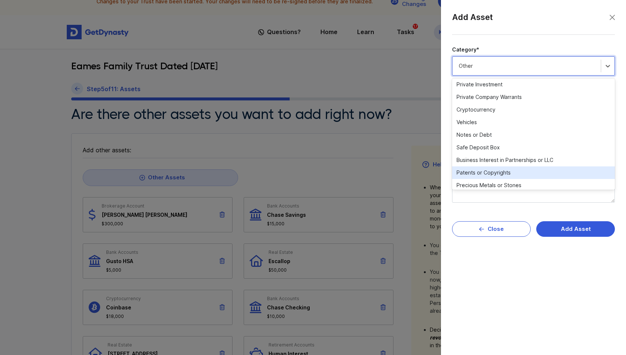
scroll to position [0, 0]
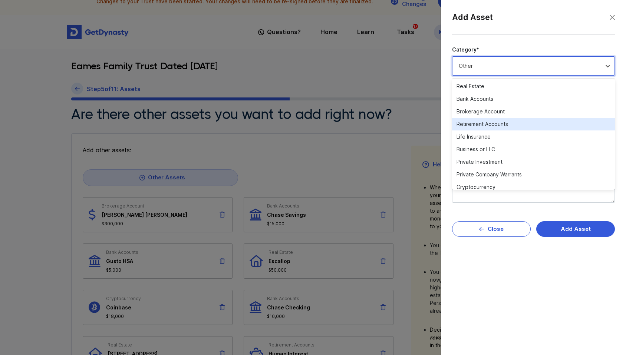
click at [486, 126] on div "Retirement Accounts" at bounding box center [533, 124] width 163 height 13
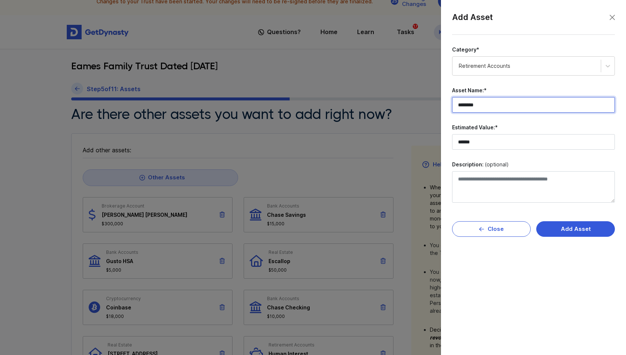
click at [483, 112] on input "********" at bounding box center [533, 105] width 163 height 16
type input "*********"
click at [289, 173] on div at bounding box center [313, 177] width 626 height 355
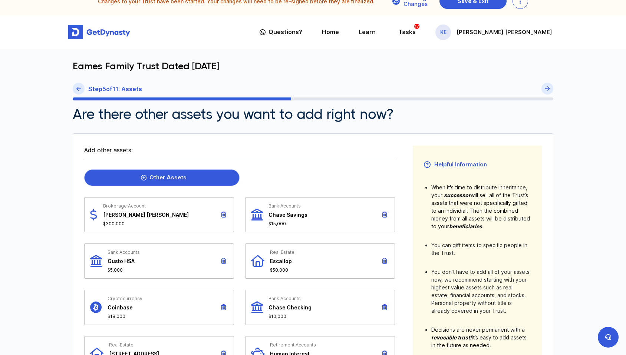
click at [177, 179] on div "Other Assets" at bounding box center [164, 177] width 46 height 7
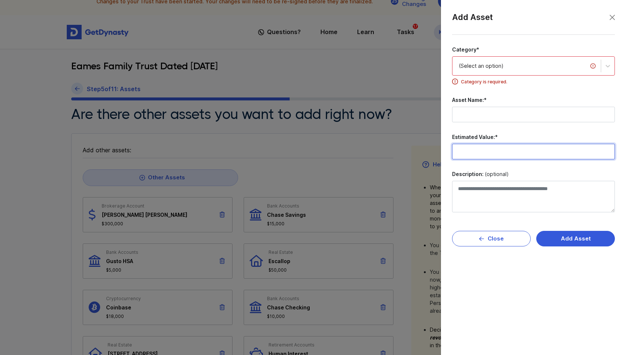
click at [475, 146] on input "Estimated Value:*" at bounding box center [533, 152] width 163 height 16
type input "********"
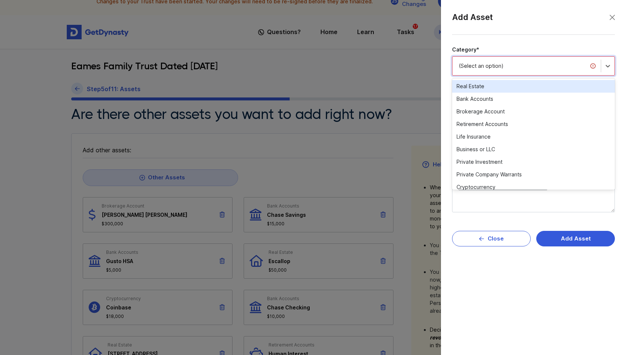
click at [470, 60] on div "(Select an option)" at bounding box center [526, 66] width 148 height 16
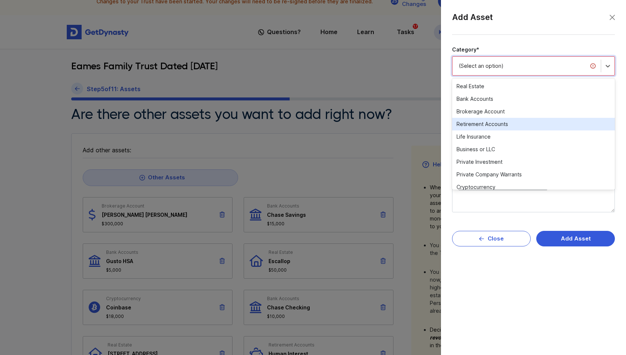
click at [473, 129] on div "Retirement Accounts" at bounding box center [533, 124] width 163 height 13
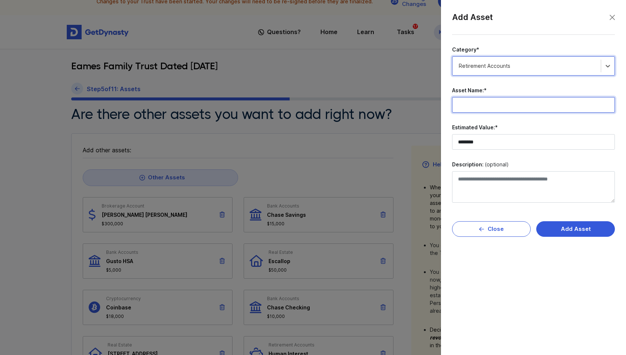
click at [472, 110] on input "Asset Name:*" at bounding box center [533, 105] width 163 height 16
type input "*********"
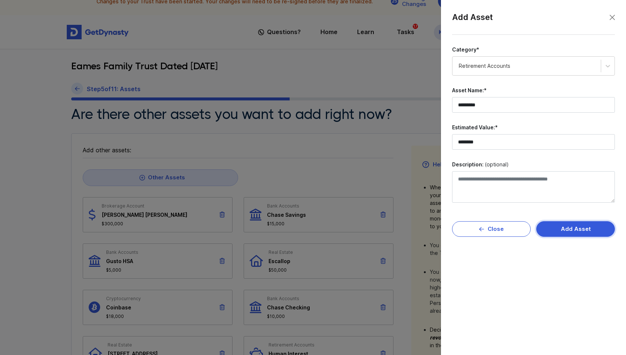
click at [582, 229] on button "Add Asset" at bounding box center [575, 229] width 79 height 16
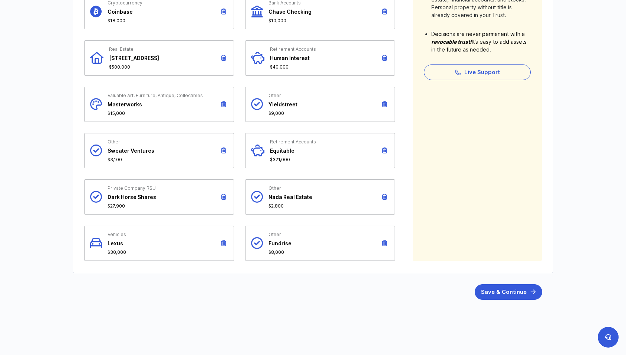
scroll to position [310, 0]
click at [222, 149] on icon at bounding box center [223, 150] width 5 height 6
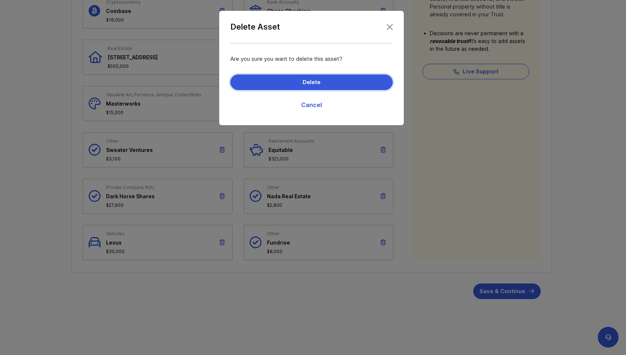
click at [354, 88] on button "Delete" at bounding box center [311, 83] width 162 height 16
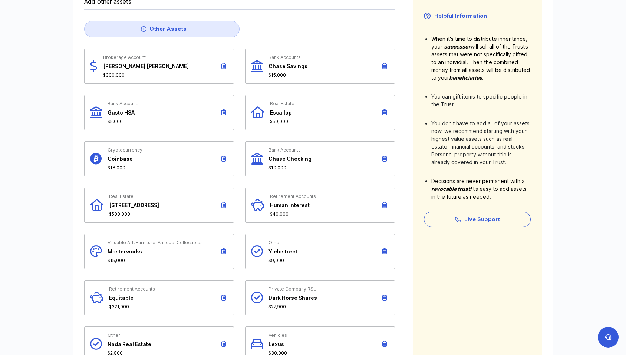
scroll to position [161, 0]
click at [228, 113] on button at bounding box center [223, 112] width 9 height 13
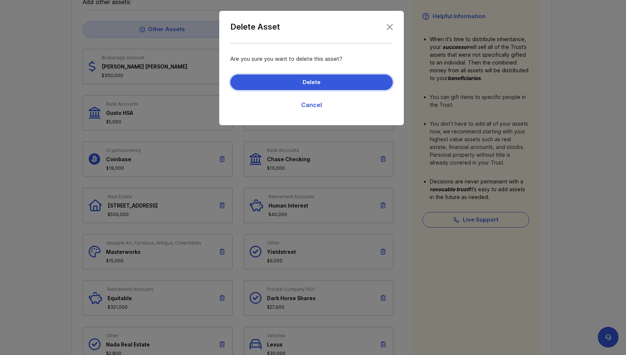
click at [331, 87] on button "Delete" at bounding box center [311, 83] width 162 height 16
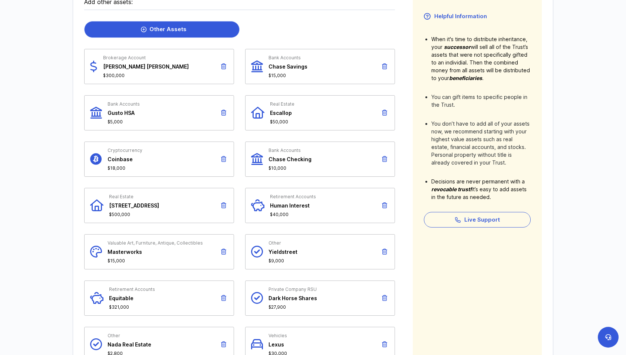
click at [188, 29] on link "Other Assets" at bounding box center [161, 29] width 155 height 17
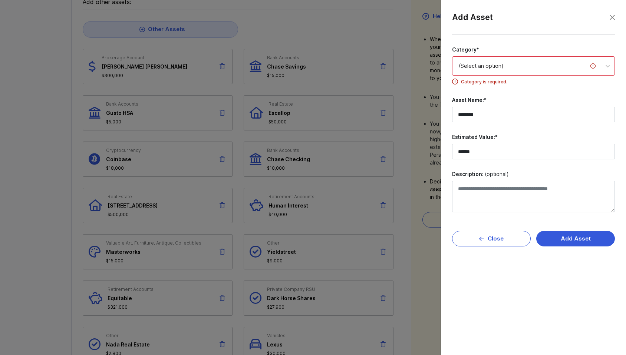
click at [487, 62] on div "(Select an option)" at bounding box center [526, 66] width 148 height 16
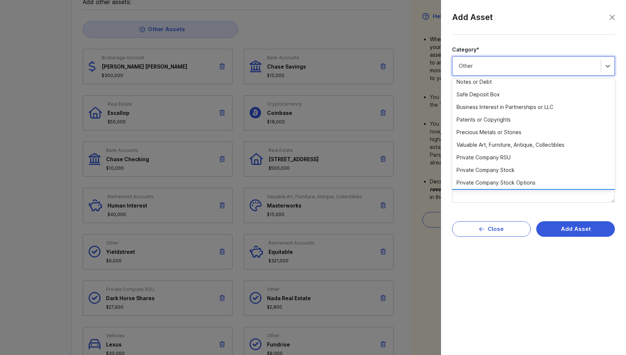
scroll to position [144, 0]
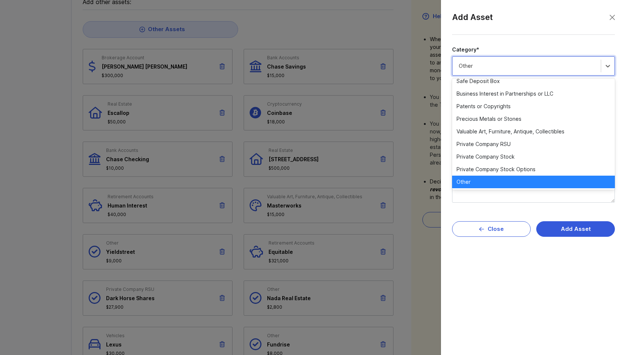
click at [551, 179] on div "Other" at bounding box center [533, 182] width 163 height 13
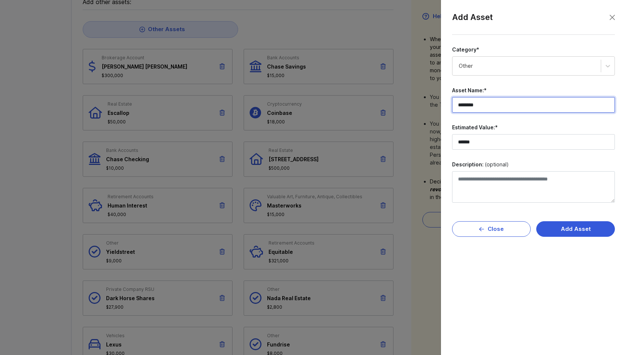
click at [509, 104] on input "********" at bounding box center [533, 105] width 163 height 16
type input "**********"
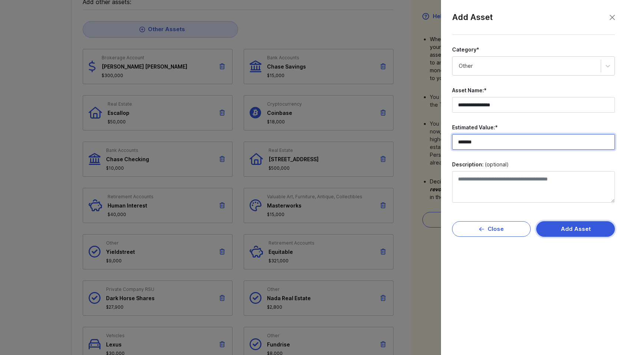
type input "*******"
click at [567, 230] on button "Add Asset" at bounding box center [575, 229] width 79 height 16
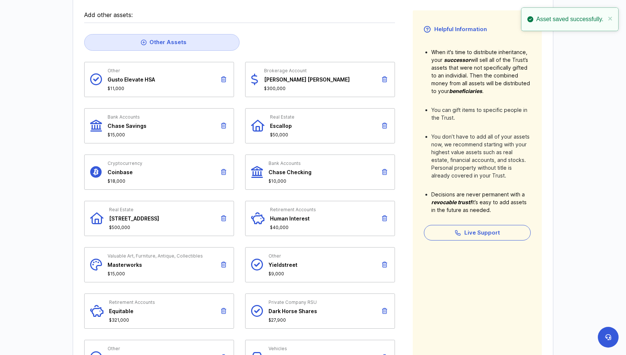
scroll to position [161, 0]
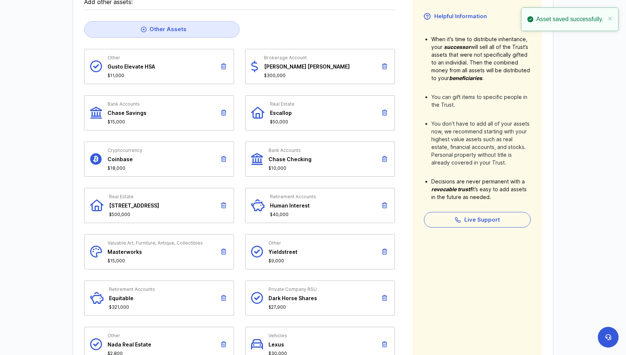
click at [221, 162] on icon at bounding box center [223, 159] width 5 height 6
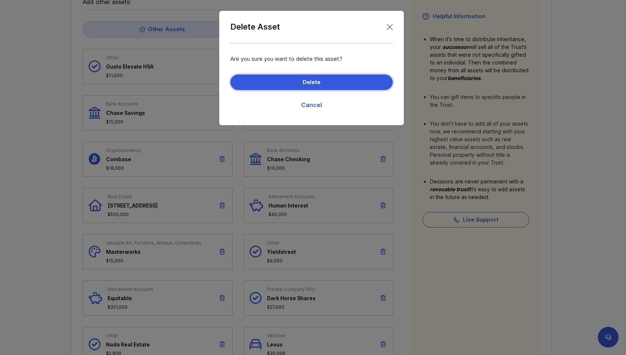
click at [344, 80] on button "Delete" at bounding box center [311, 83] width 162 height 16
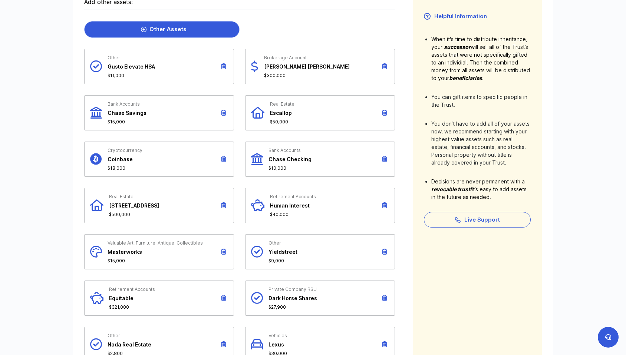
click at [135, 24] on link "Other Assets" at bounding box center [161, 29] width 155 height 17
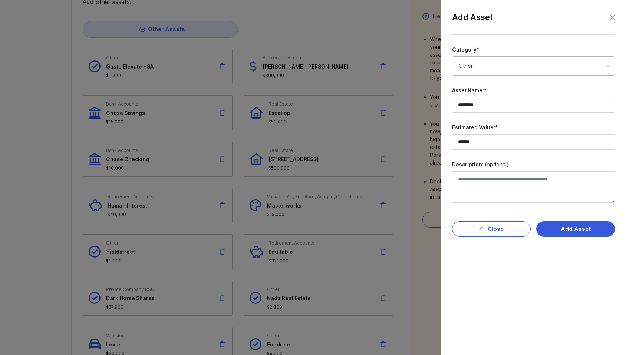
click at [512, 65] on div "Other" at bounding box center [527, 65] width 136 height 7
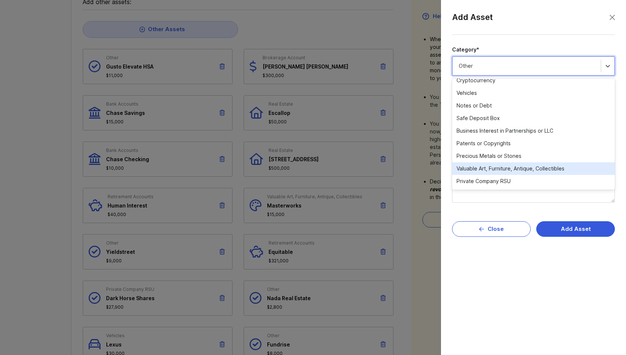
scroll to position [70, 0]
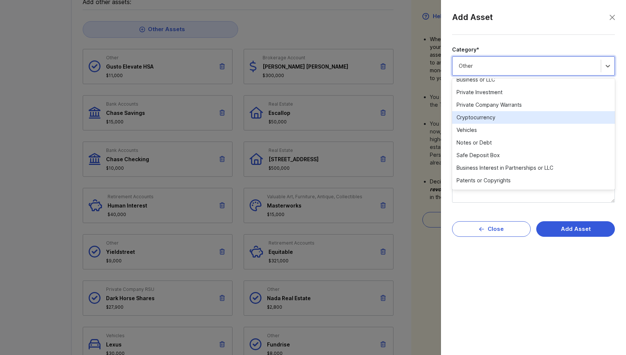
click at [555, 118] on div "Cryptocurrency" at bounding box center [533, 117] width 163 height 13
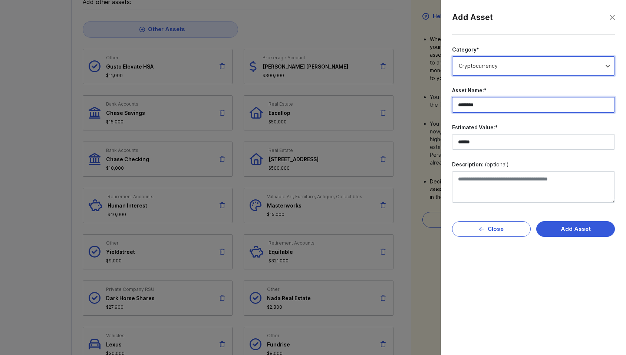
click at [503, 106] on input "********" at bounding box center [533, 105] width 163 height 16
click at [503, 107] on input "********" at bounding box center [533, 105] width 163 height 16
type input "********"
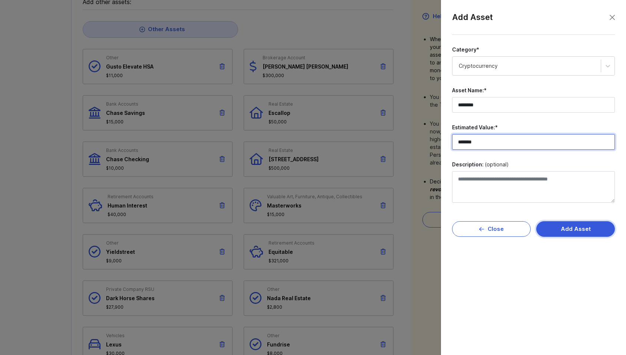
type input "*******"
click at [600, 233] on button "Add Asset" at bounding box center [575, 229] width 79 height 16
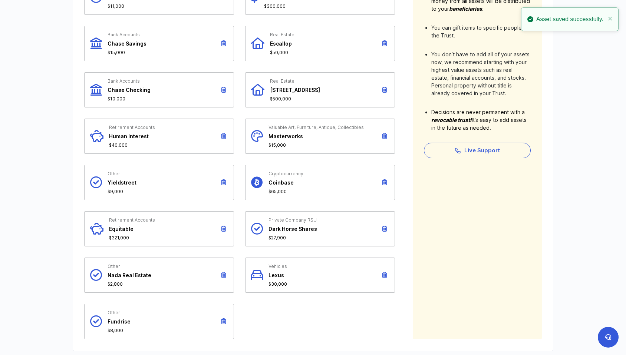
scroll to position [235, 0]
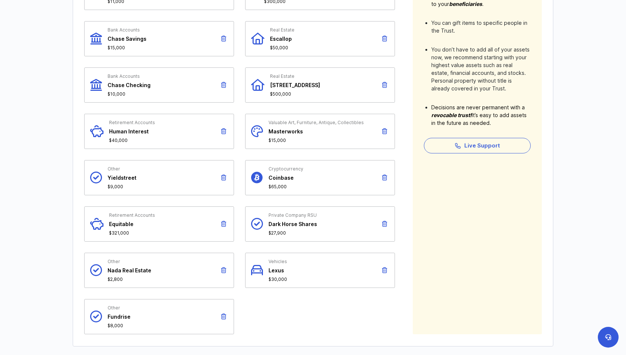
click at [225, 314] on icon at bounding box center [223, 317] width 5 height 6
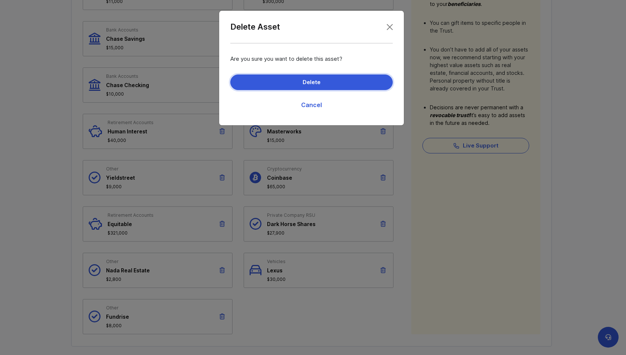
click at [331, 85] on button "Delete" at bounding box center [311, 83] width 162 height 16
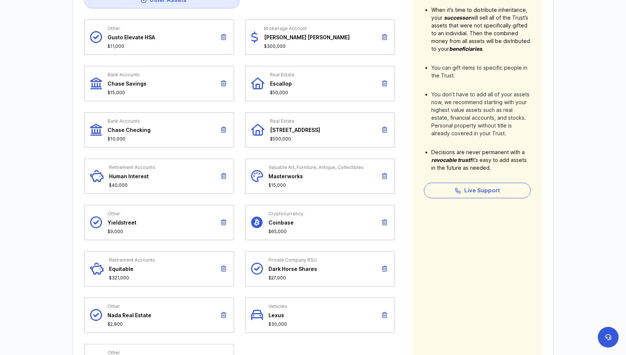
scroll to position [50, 0]
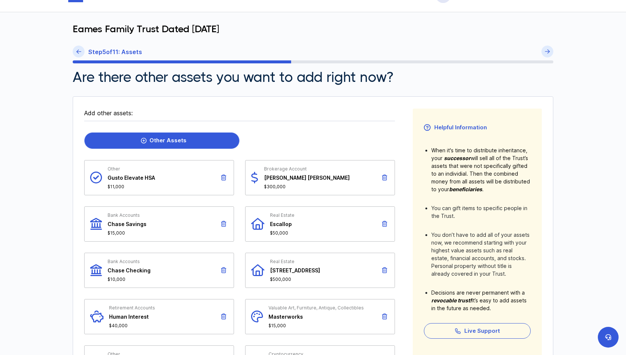
click at [199, 145] on link "Other Assets" at bounding box center [161, 140] width 155 height 17
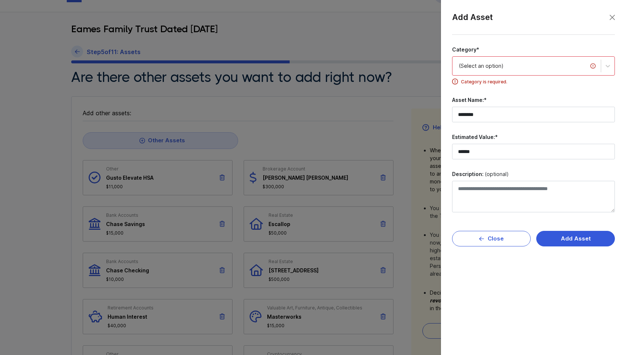
click at [493, 70] on div "(Select an option)" at bounding box center [526, 66] width 148 height 16
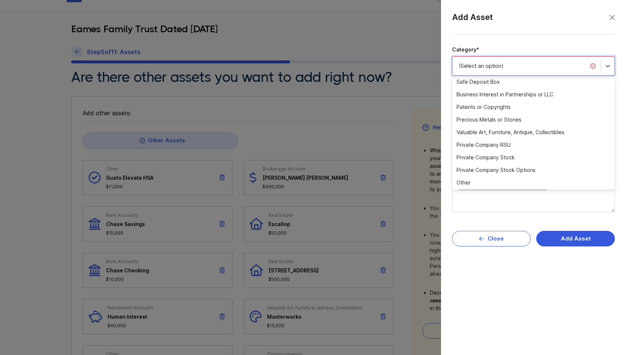
scroll to position [144, 0]
click at [576, 183] on div "Other" at bounding box center [533, 182] width 163 height 13
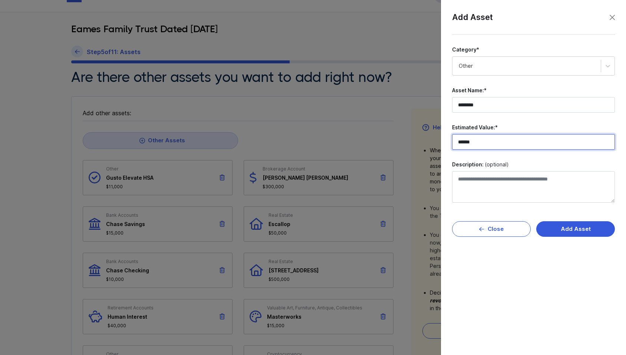
click at [550, 137] on input "******" at bounding box center [533, 142] width 163 height 16
click at [551, 137] on input "******" at bounding box center [533, 142] width 163 height 16
type input "******"
click at [573, 236] on button "Add Asset" at bounding box center [575, 229] width 79 height 16
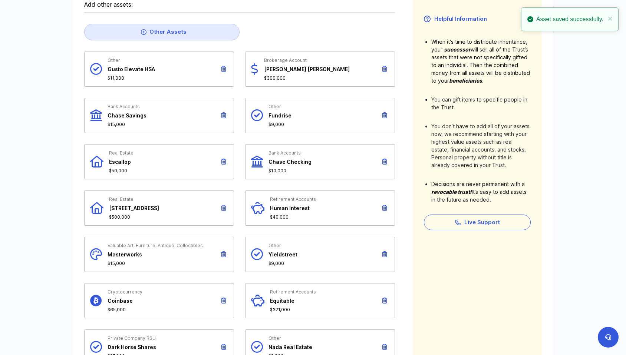
scroll to position [161, 0]
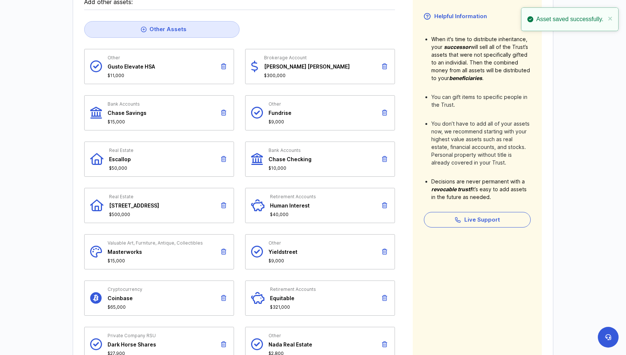
click at [384, 248] on button at bounding box center [384, 251] width 9 height 13
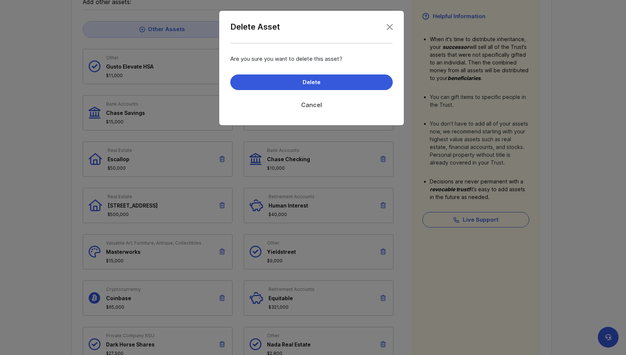
click at [309, 103] on link "Cancel" at bounding box center [311, 105] width 162 height 19
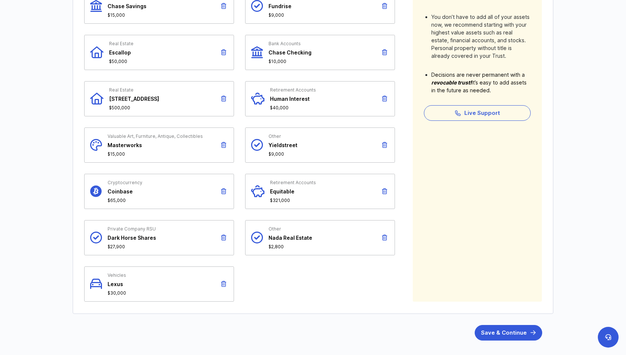
scroll to position [316, 0]
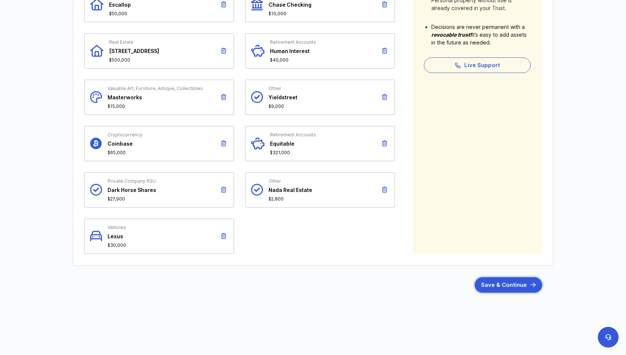
click at [518, 287] on button "Save & Continue" at bounding box center [507, 285] width 67 height 16
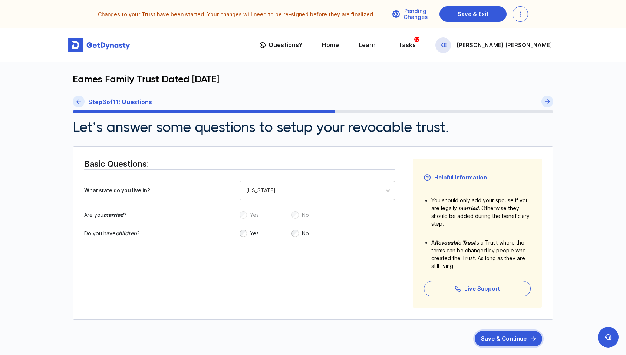
click at [505, 340] on button "Save & Continue" at bounding box center [507, 339] width 67 height 16
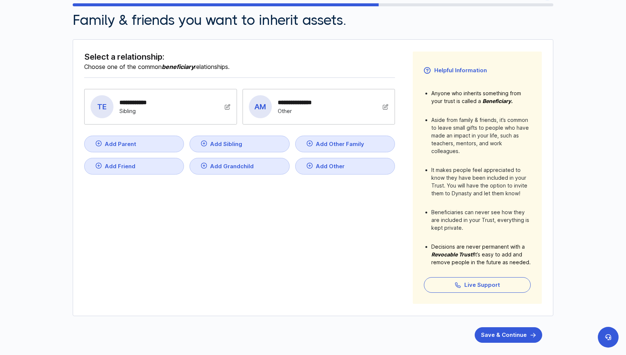
scroll to position [74, 0]
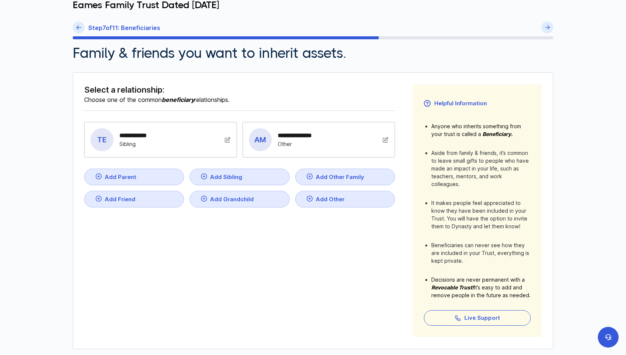
click at [133, 138] on div "**********" at bounding box center [138, 135] width 39 height 7
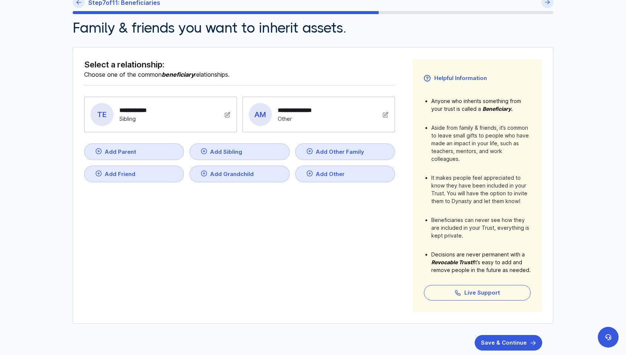
scroll to position [111, 0]
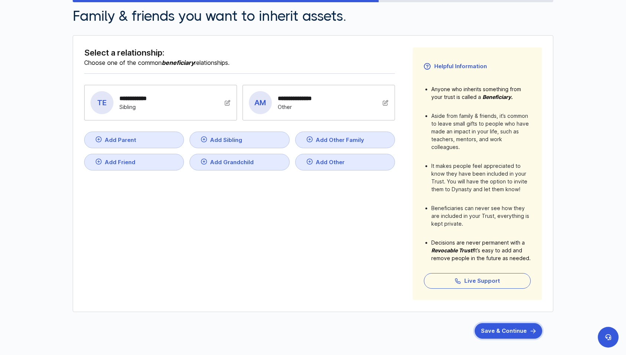
click at [505, 328] on button "Save & Continue" at bounding box center [507, 331] width 67 height 16
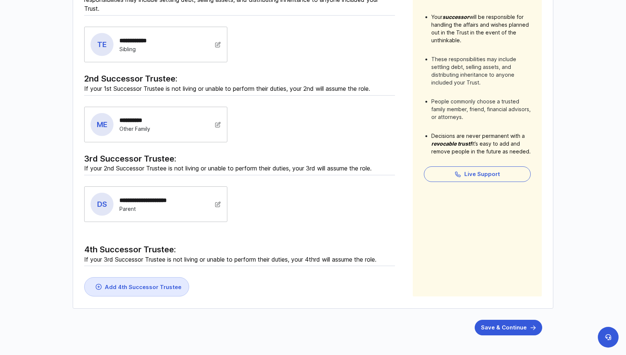
scroll to position [222, 0]
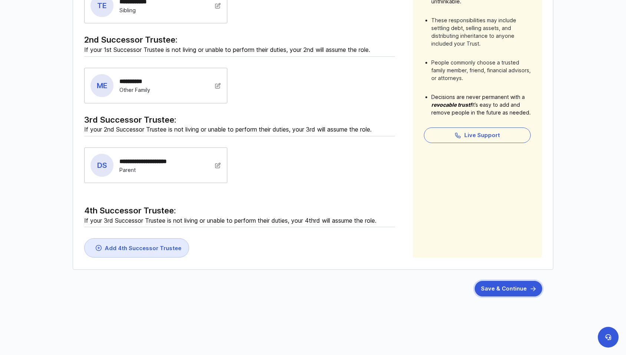
click at [502, 283] on button "Save & Continue" at bounding box center [507, 289] width 67 height 16
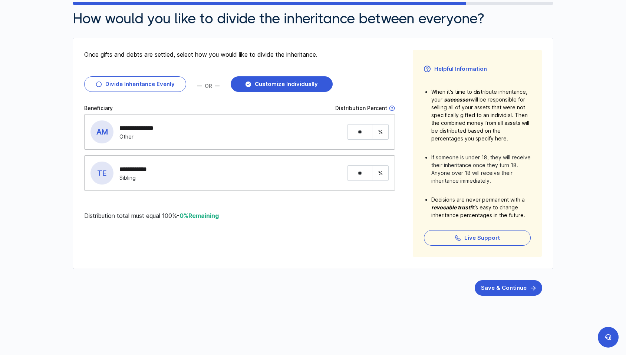
scroll to position [112, 0]
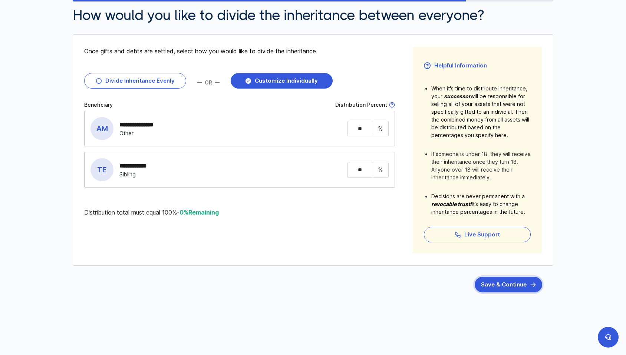
click at [506, 287] on button "Save & Continue" at bounding box center [507, 285] width 67 height 16
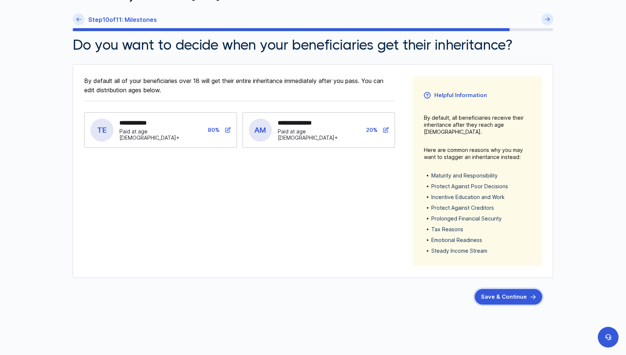
scroll to position [87, 0]
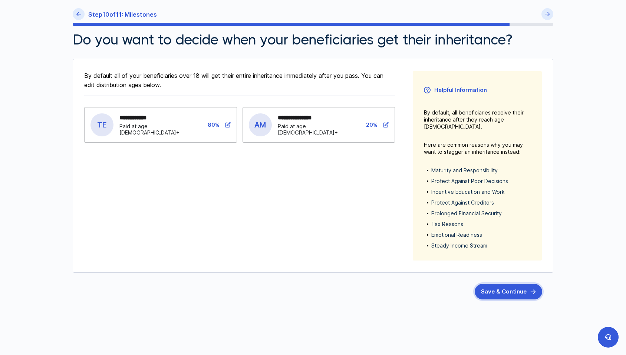
click at [504, 287] on button "Save & Continue" at bounding box center [507, 292] width 67 height 16
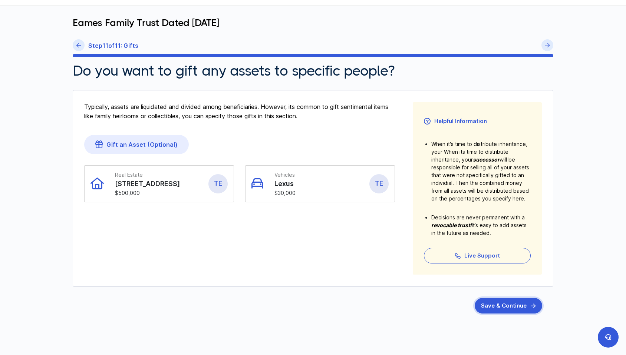
scroll to position [77, 0]
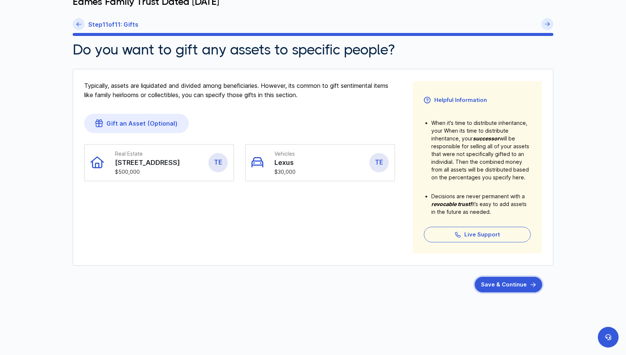
click at [503, 286] on button "Save & Continue" at bounding box center [507, 285] width 67 height 16
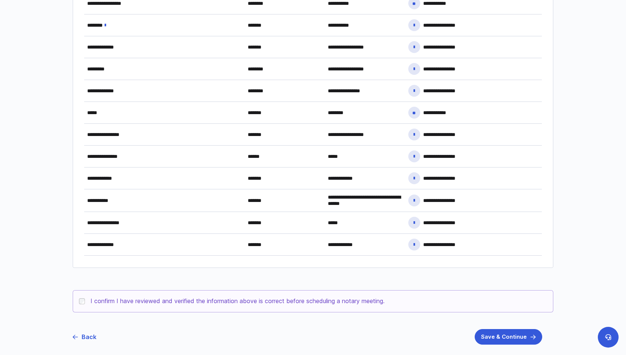
scroll to position [1027, 0]
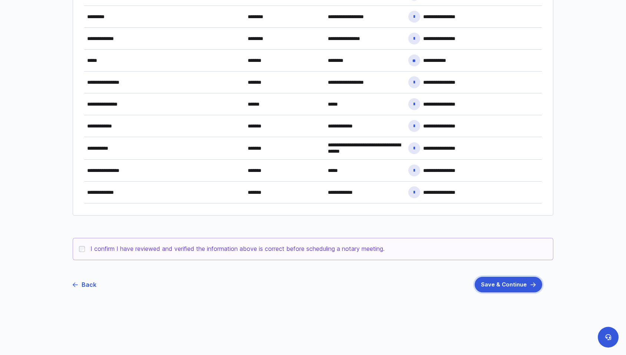
click at [499, 285] on button "Save & Continue" at bounding box center [507, 285] width 67 height 16
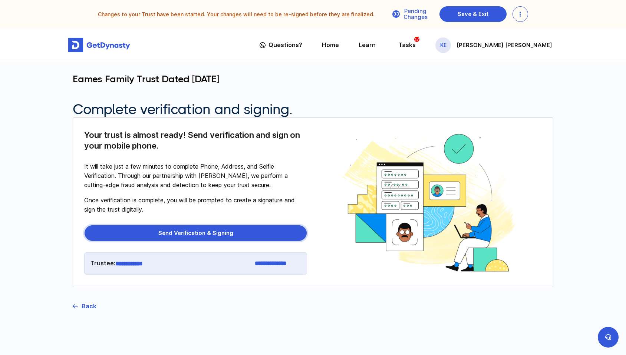
click at [196, 229] on button "Send Verification & Signing" at bounding box center [196, 233] width 222 height 16
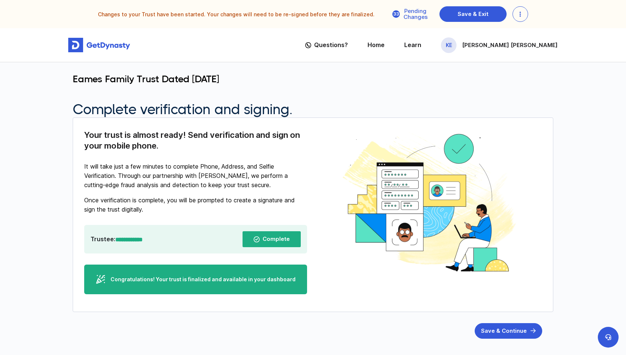
click at [262, 239] on div "Complete" at bounding box center [271, 239] width 58 height 16
click at [515, 338] on button "Save & Continue" at bounding box center [507, 331] width 67 height 16
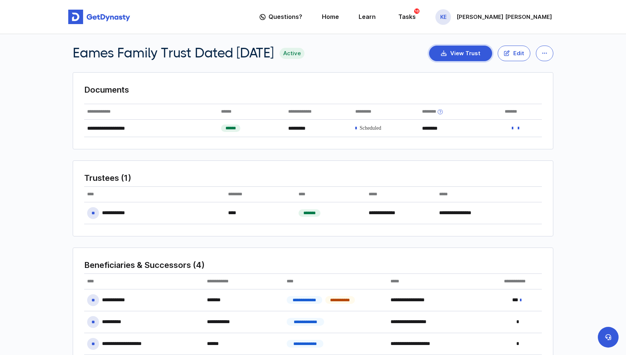
click at [471, 59] on button "View Trust" at bounding box center [460, 54] width 63 height 16
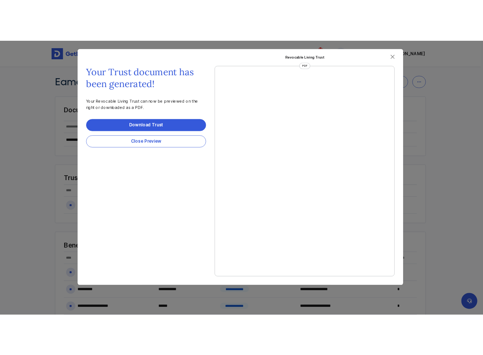
scroll to position [3, 0]
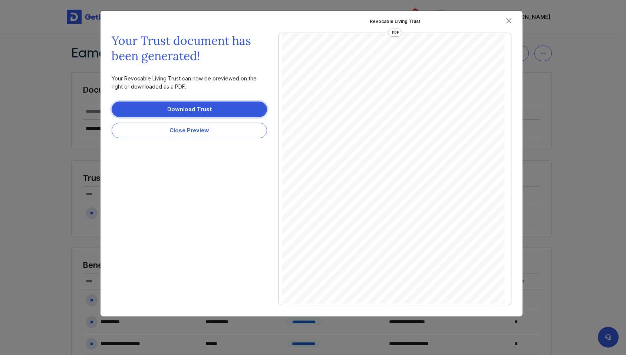
click at [183, 110] on link "Download Trust" at bounding box center [189, 110] width 155 height 16
